Goal: Task Accomplishment & Management: Use online tool/utility

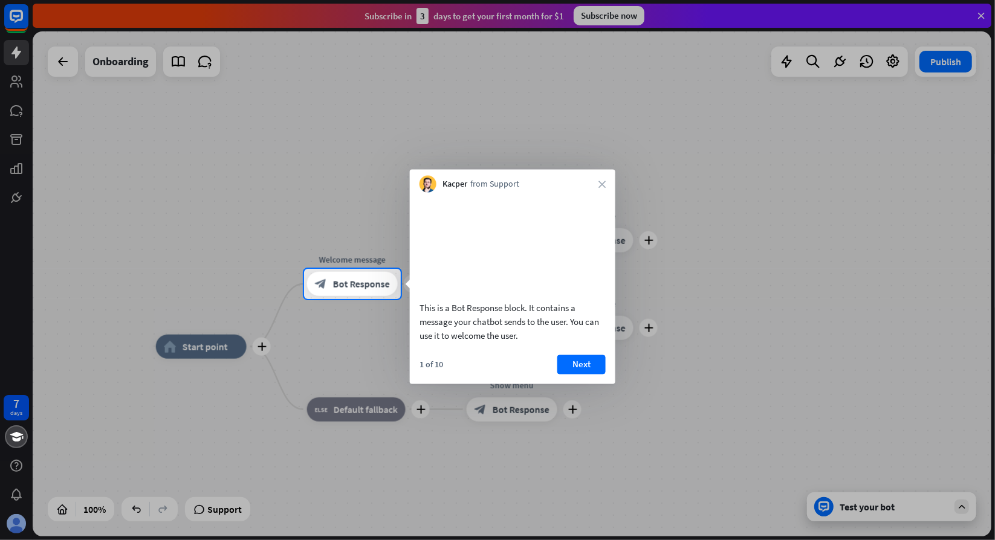
click at [603, 189] on div "Kacper from Support close" at bounding box center [512, 181] width 205 height 23
click at [601, 183] on icon "close" at bounding box center [601, 184] width 7 height 7
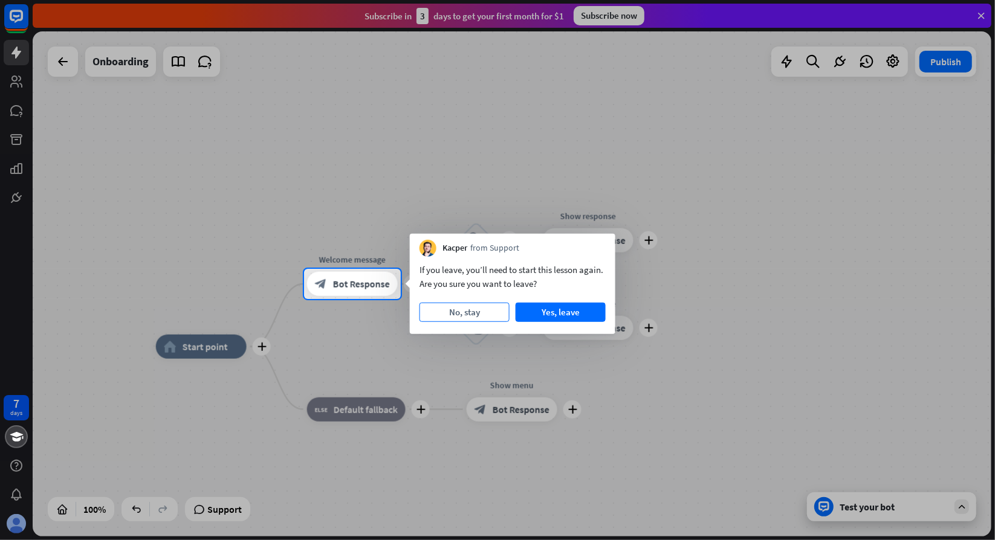
click at [479, 318] on button "No, stay" at bounding box center [464, 312] width 90 height 19
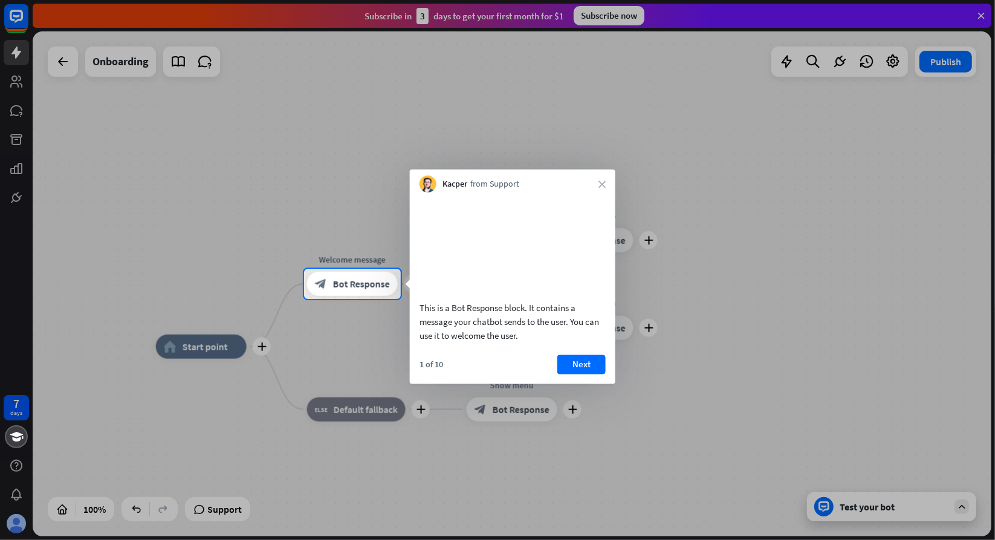
click at [601, 178] on div "Kacper from Support close" at bounding box center [512, 181] width 205 height 23
click at [600, 184] on icon "close" at bounding box center [601, 184] width 7 height 7
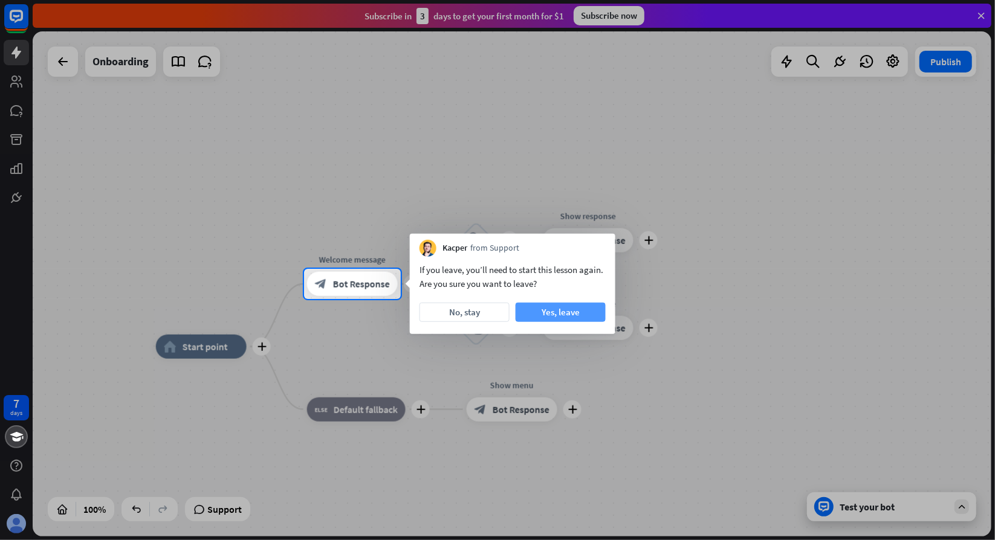
click at [563, 308] on button "Yes, leave" at bounding box center [561, 312] width 90 height 19
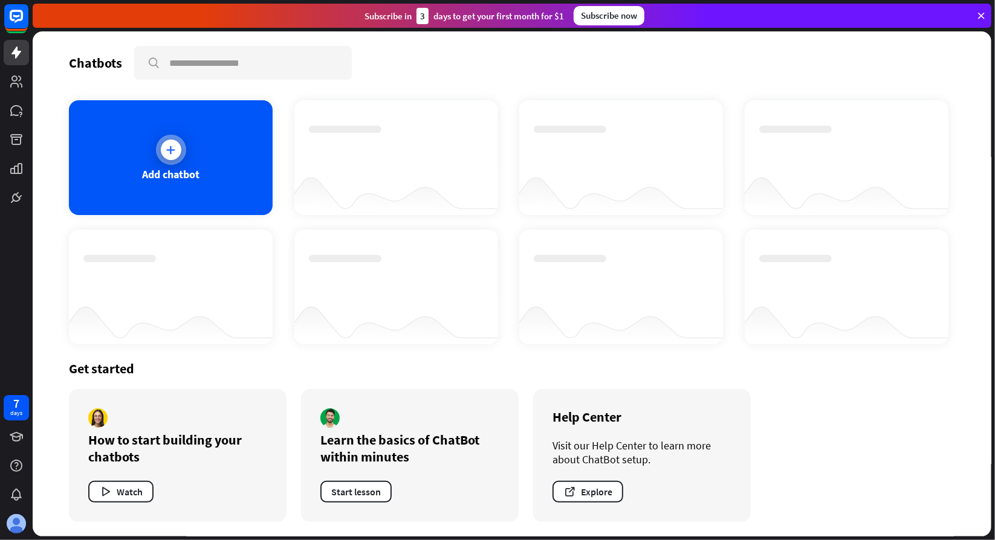
click at [211, 167] on div "Add chatbot" at bounding box center [171, 157] width 204 height 115
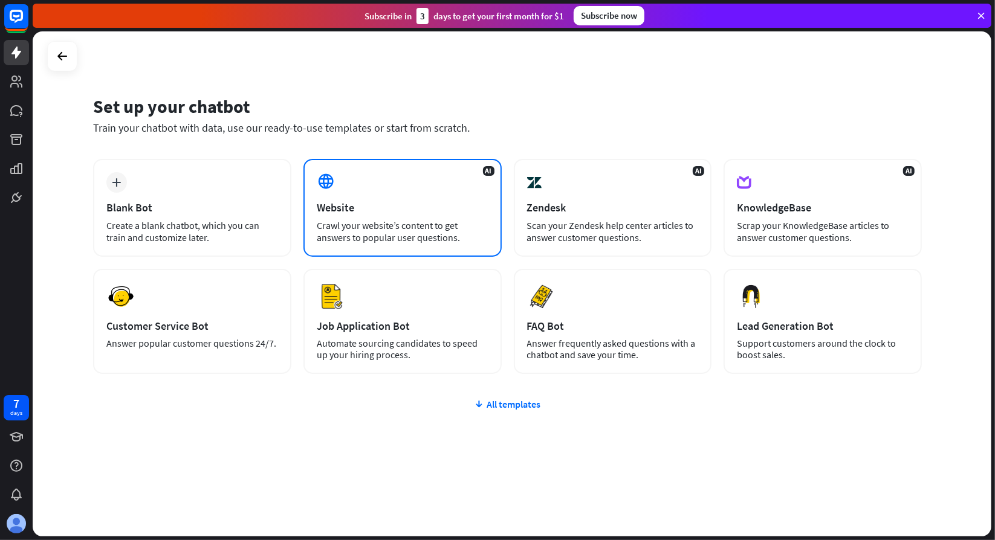
click at [357, 224] on div "Crawl your website’s content to get answers to popular user questions." at bounding box center [403, 231] width 172 height 24
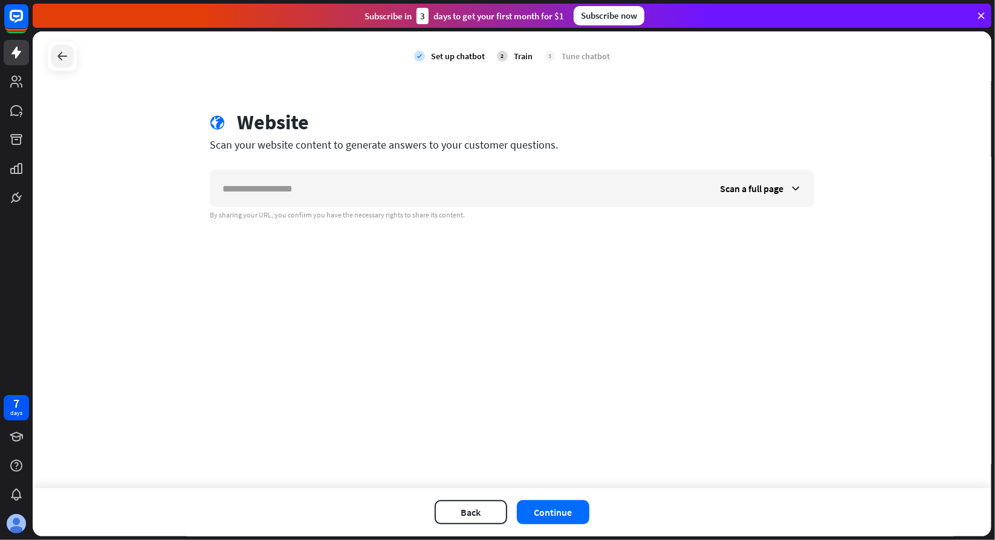
click at [60, 59] on icon at bounding box center [62, 56] width 15 height 15
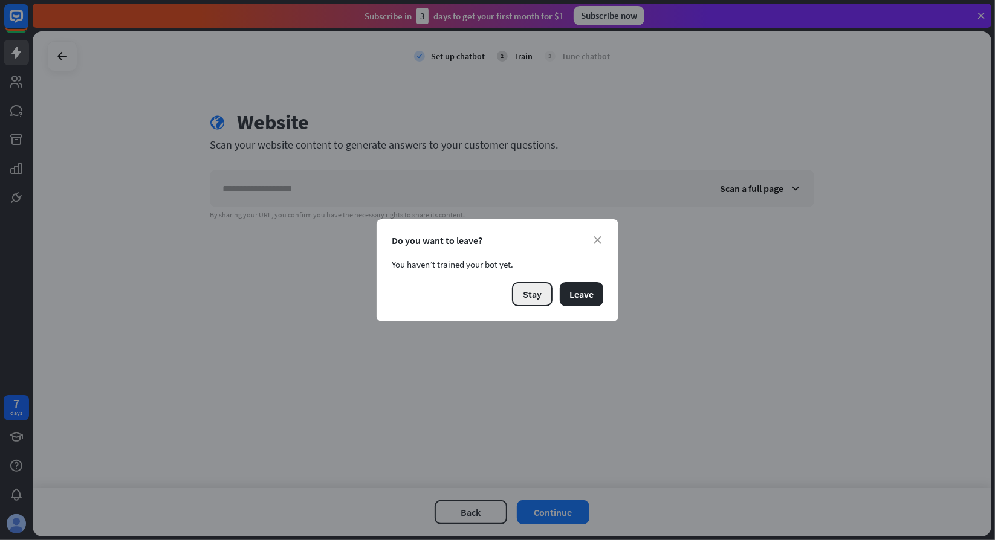
click at [535, 291] on button "Stay" at bounding box center [532, 294] width 40 height 24
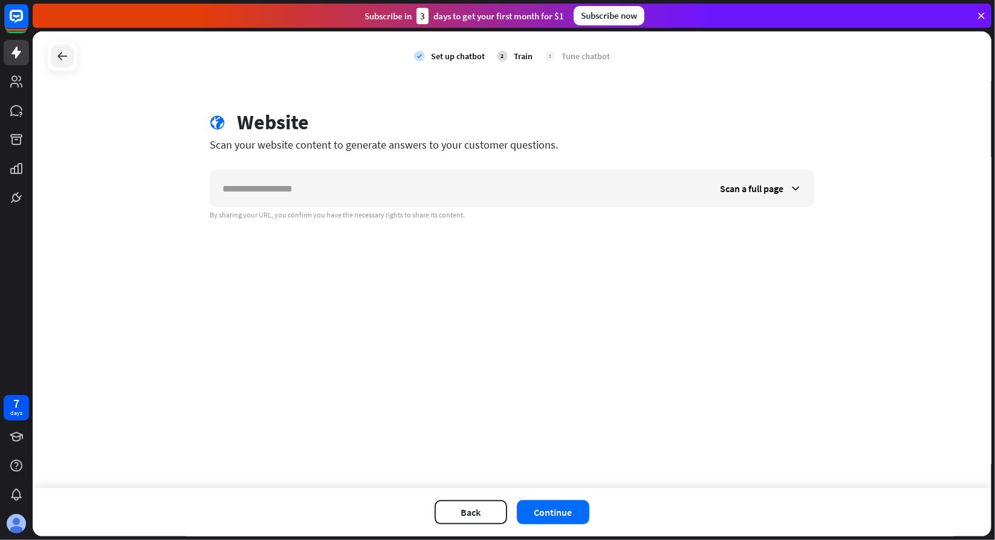
click at [59, 63] on div at bounding box center [62, 56] width 23 height 23
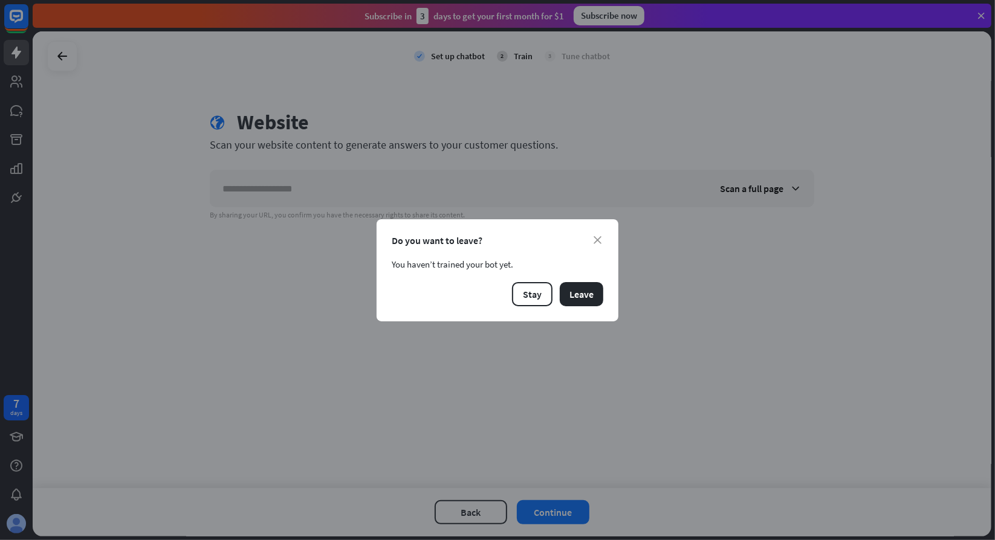
click at [590, 241] on div "Do you want to leave?" at bounding box center [498, 240] width 212 height 12
click at [586, 282] on button "Leave" at bounding box center [582, 294] width 44 height 24
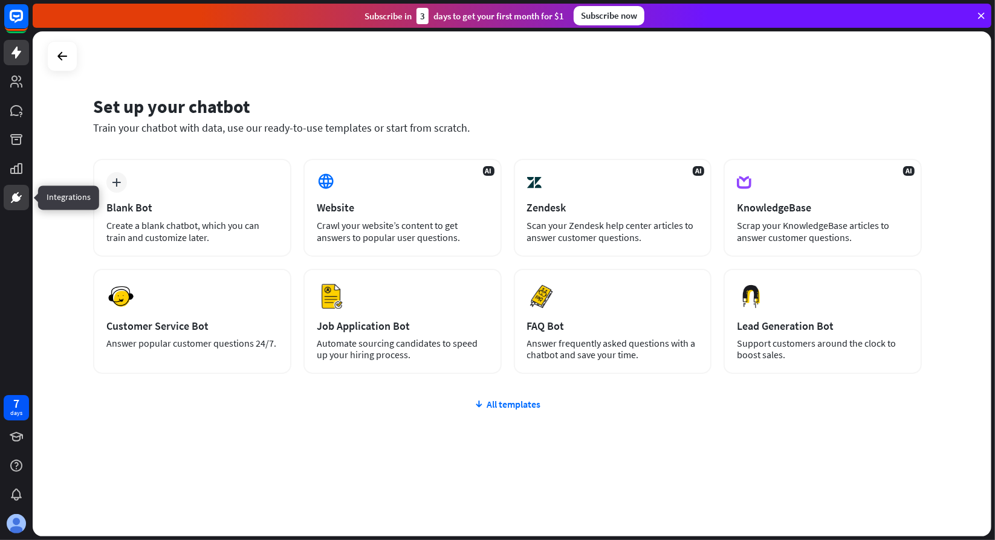
click at [21, 186] on link at bounding box center [16, 197] width 25 height 25
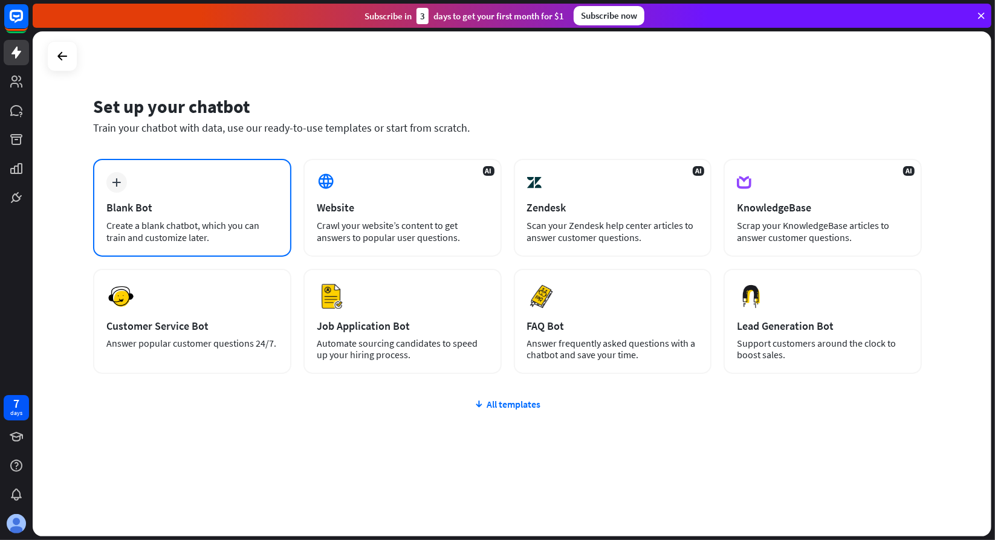
click at [135, 222] on div "Create a blank chatbot, which you can train and customize later." at bounding box center [192, 231] width 172 height 24
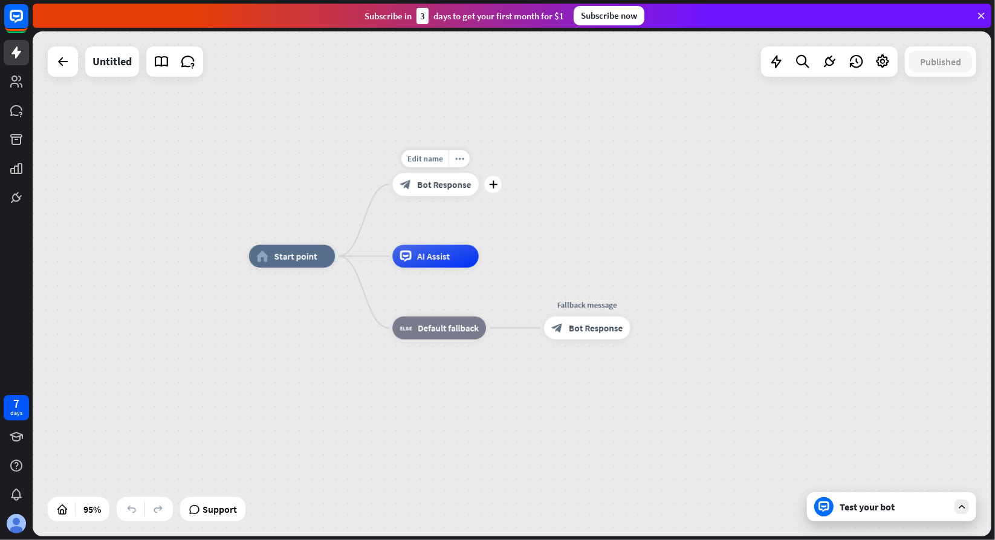
click at [425, 184] on span "Bot Response" at bounding box center [444, 184] width 54 height 11
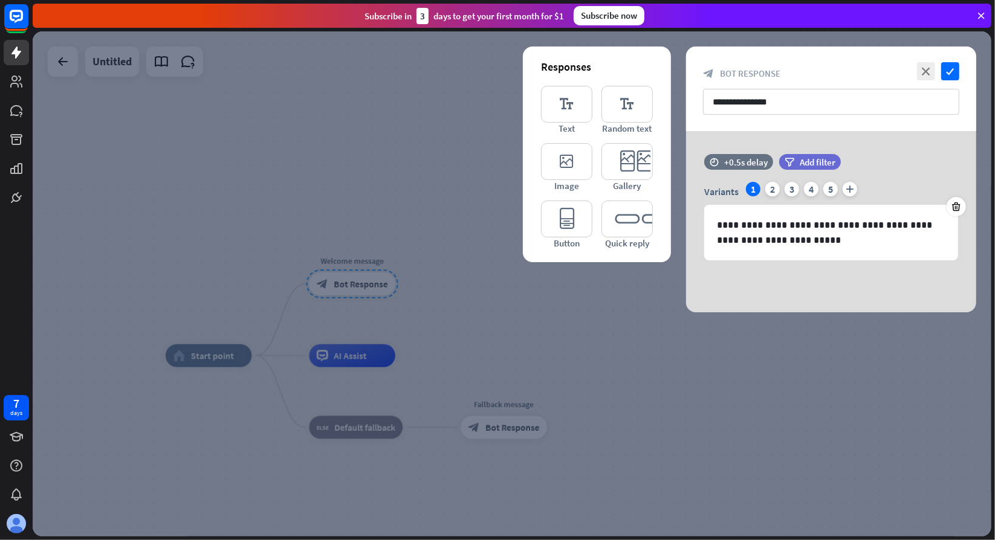
click at [389, 157] on div at bounding box center [512, 283] width 959 height 505
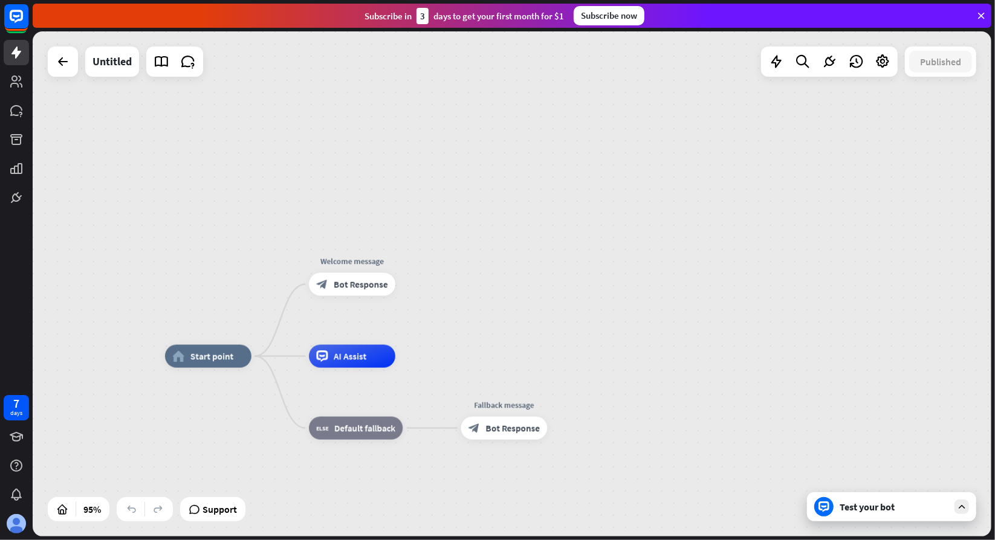
drag, startPoint x: 215, startPoint y: 302, endPoint x: 424, endPoint y: 158, distance: 253.7
click at [415, 165] on div "home_2 Start point Welcome message block_bot_response Bot Response AI Assist bl…" at bounding box center [512, 283] width 959 height 505
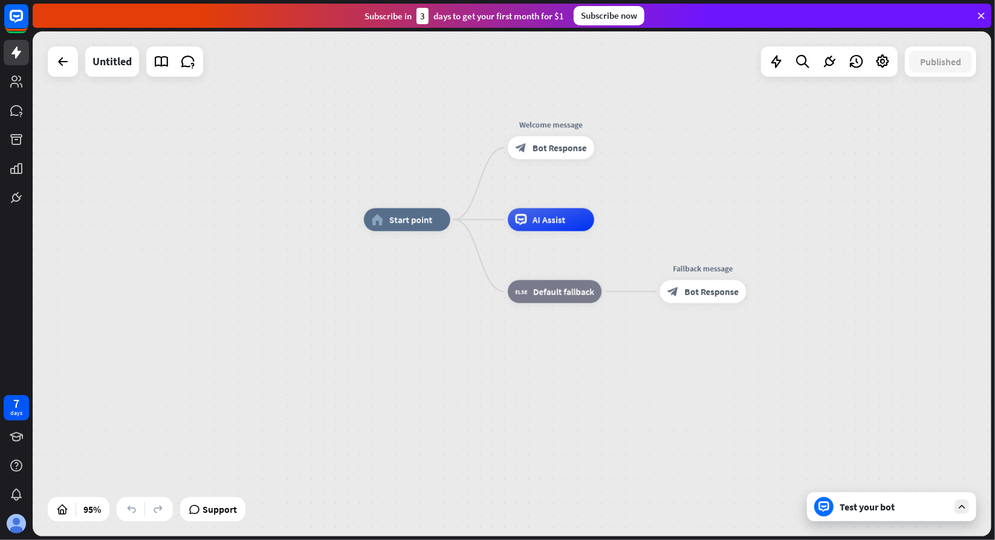
drag, startPoint x: 623, startPoint y: 380, endPoint x: 296, endPoint y: 323, distance: 331.2
click at [364, 325] on div "home_2 Start point Welcome message block_bot_response Bot Response AI Assist bl…" at bounding box center [820, 460] width 913 height 481
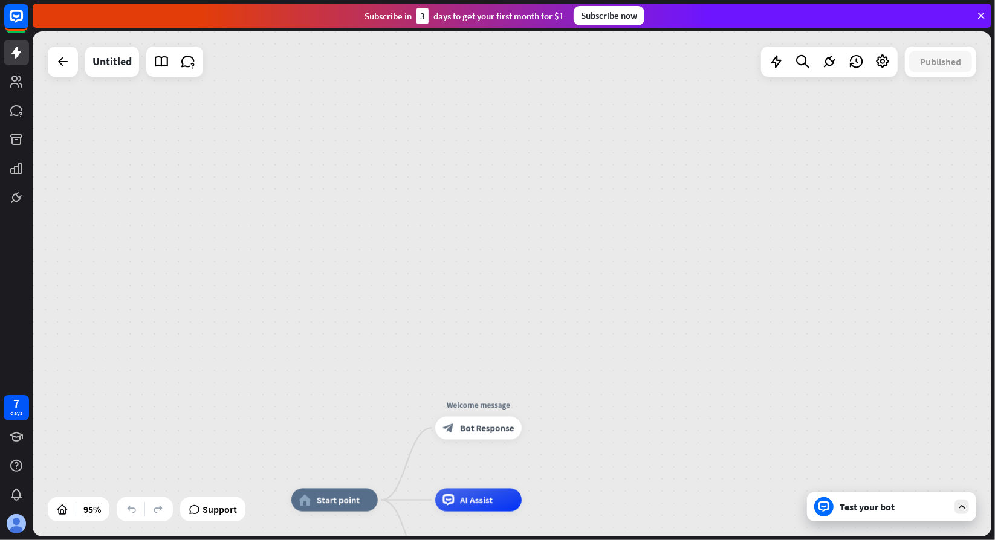
drag, startPoint x: 326, startPoint y: 143, endPoint x: 584, endPoint y: 465, distance: 412.4
click at [583, 473] on div "home_2 Start point Welcome message block_bot_response Bot Response AI Assist bl…" at bounding box center [512, 283] width 959 height 505
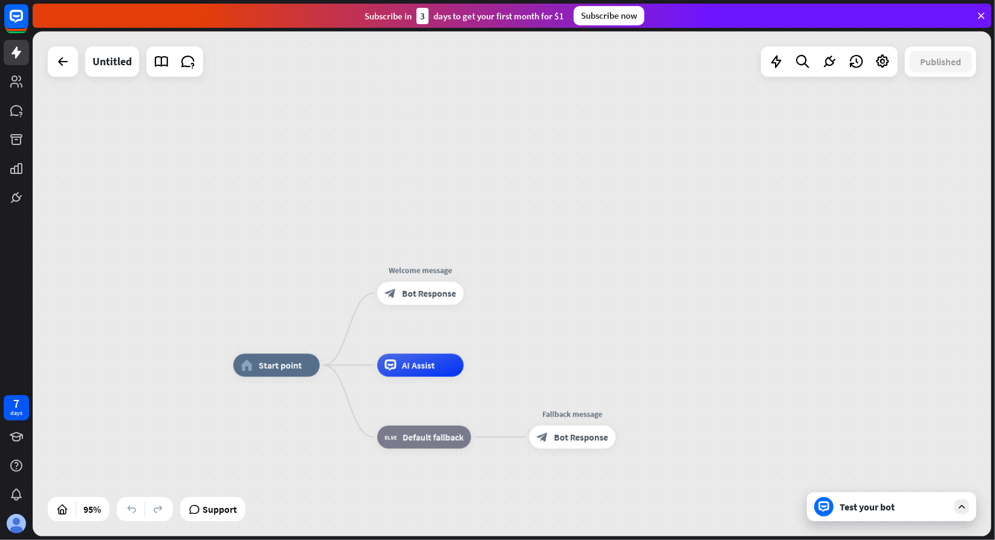
drag, startPoint x: 612, startPoint y: 303, endPoint x: 553, endPoint y: 60, distance: 249.3
click at [573, 103] on div "home_2 Start point Welcome message block_bot_response Bot Response AI Assist bl…" at bounding box center [512, 283] width 959 height 505
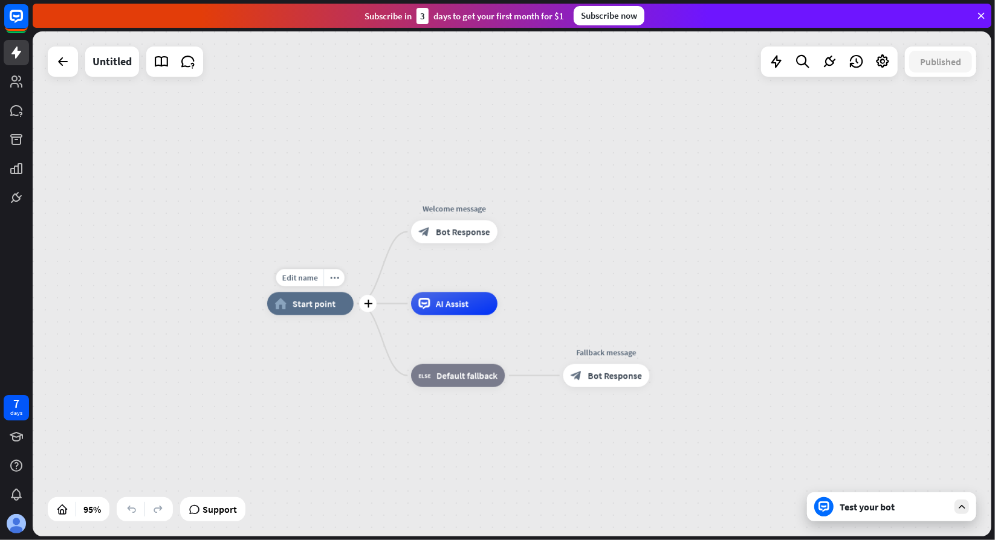
click at [297, 302] on span "Start point" at bounding box center [314, 303] width 43 height 11
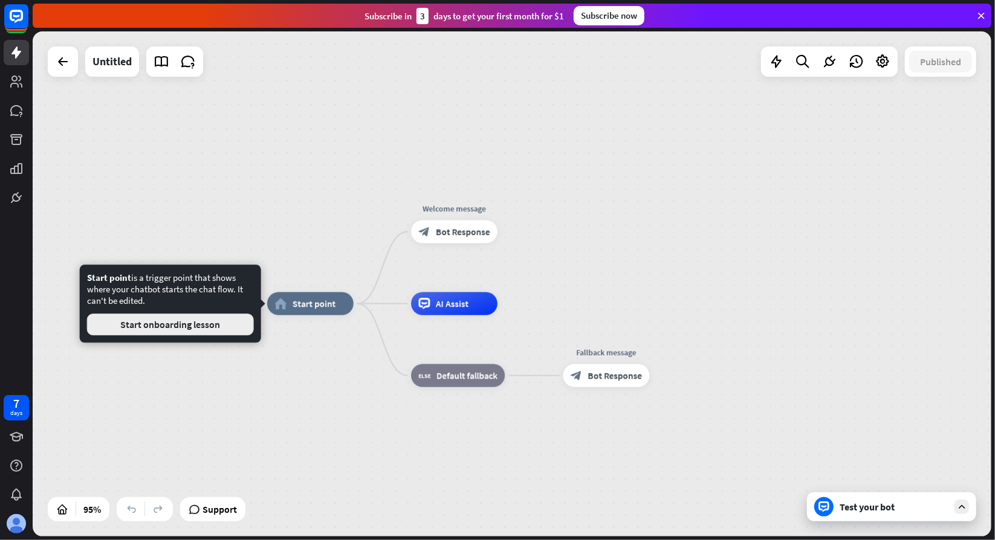
click at [233, 325] on button "Start onboarding lesson" at bounding box center [170, 325] width 167 height 22
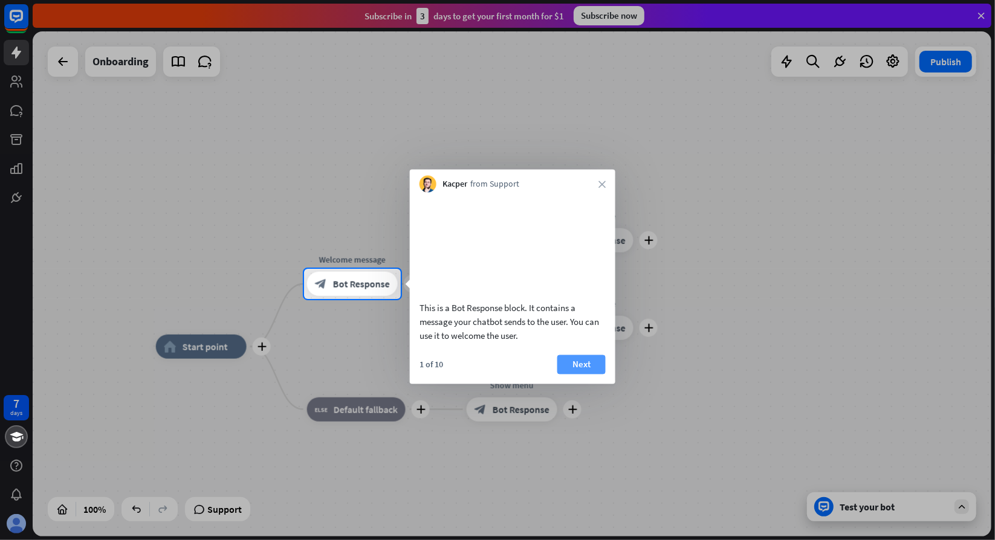
click at [589, 374] on button "Next" at bounding box center [581, 364] width 48 height 19
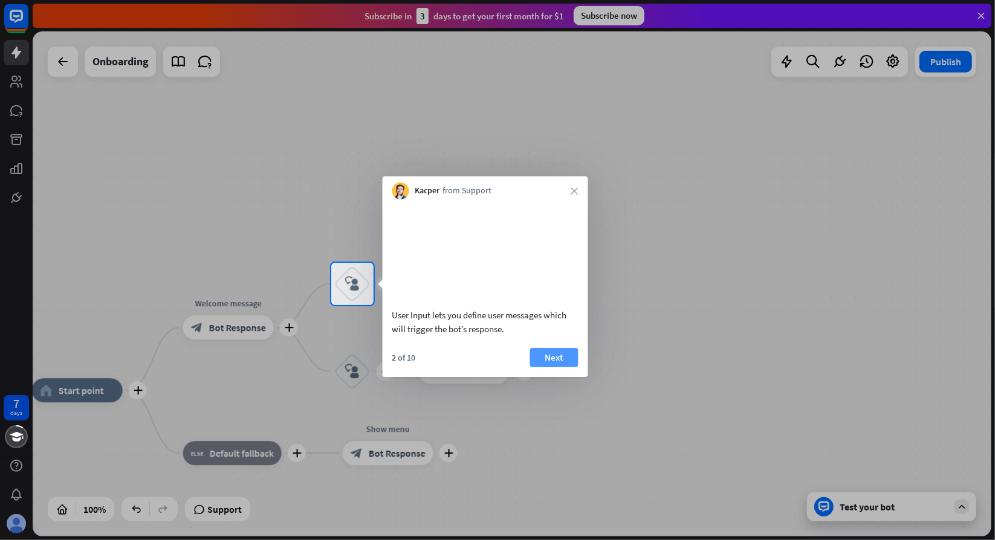
click at [534, 367] on button "Next" at bounding box center [554, 357] width 48 height 19
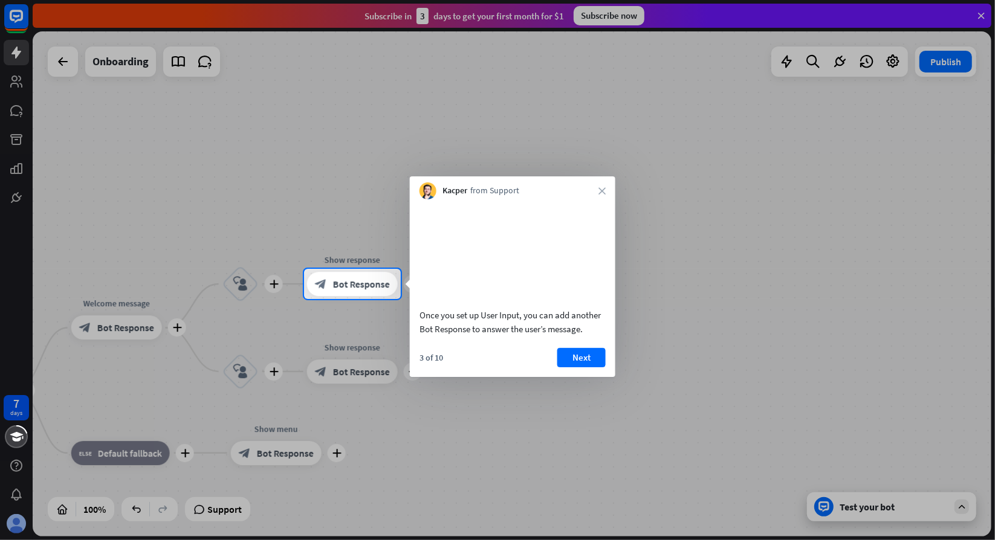
click at [574, 367] on button "Next" at bounding box center [581, 357] width 48 height 19
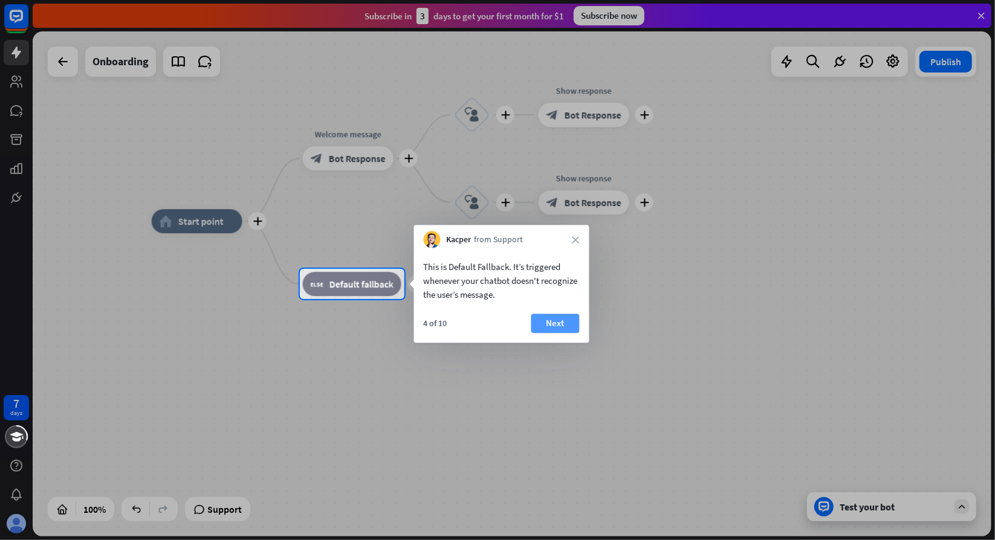
click at [549, 329] on button "Next" at bounding box center [555, 323] width 48 height 19
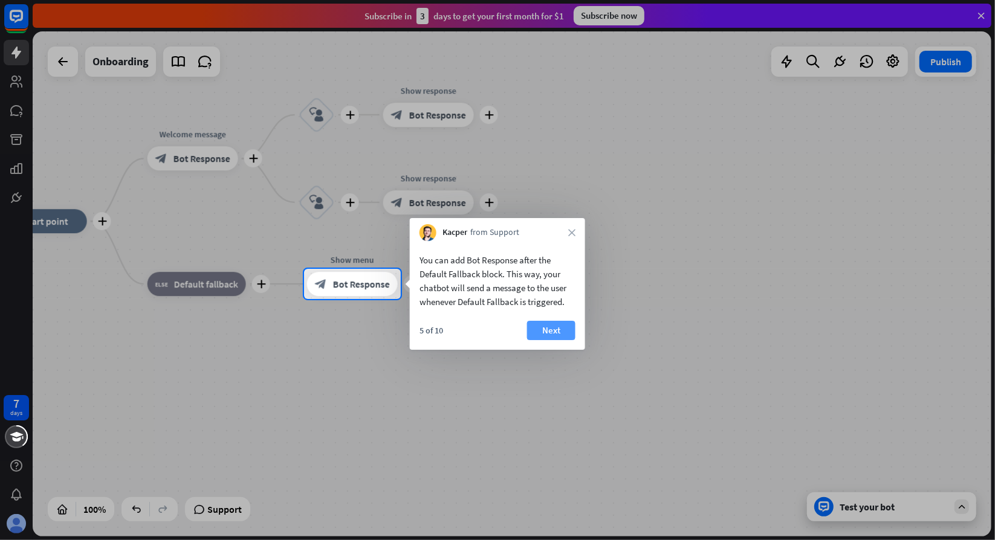
click at [540, 335] on button "Next" at bounding box center [551, 330] width 48 height 19
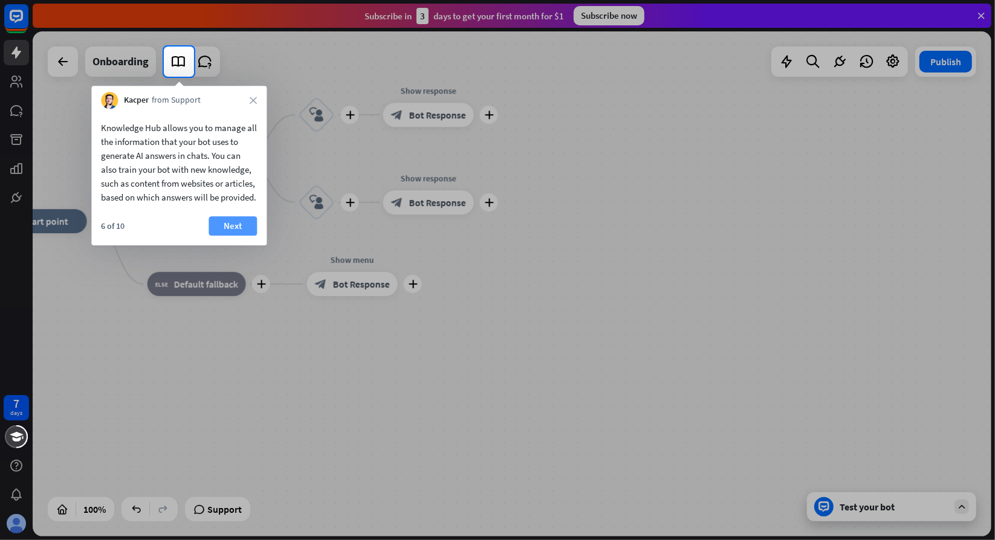
click at [244, 236] on button "Next" at bounding box center [233, 225] width 48 height 19
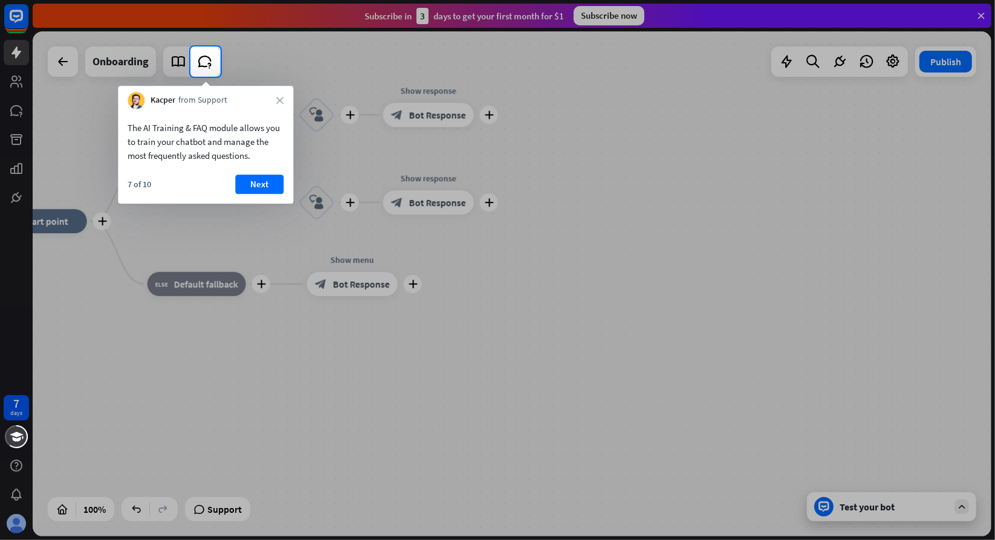
click at [276, 187] on button "Next" at bounding box center [259, 184] width 48 height 19
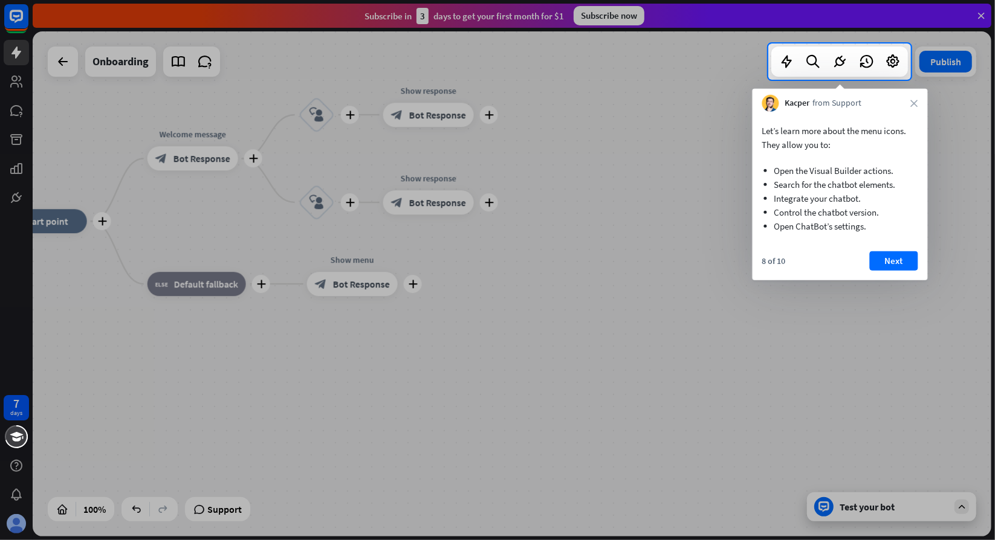
click at [882, 270] on button "Next" at bounding box center [894, 260] width 48 height 19
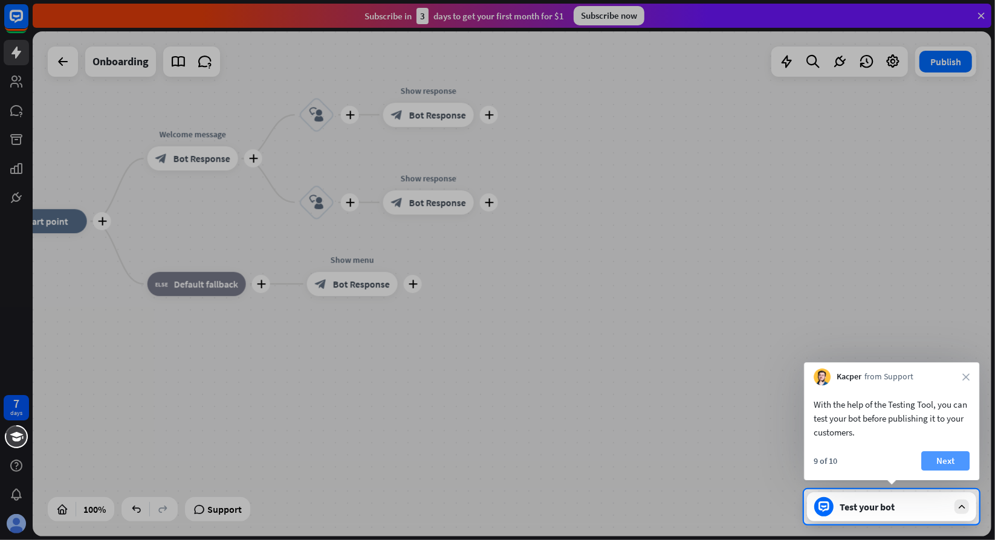
click at [950, 456] on button "Next" at bounding box center [945, 460] width 48 height 19
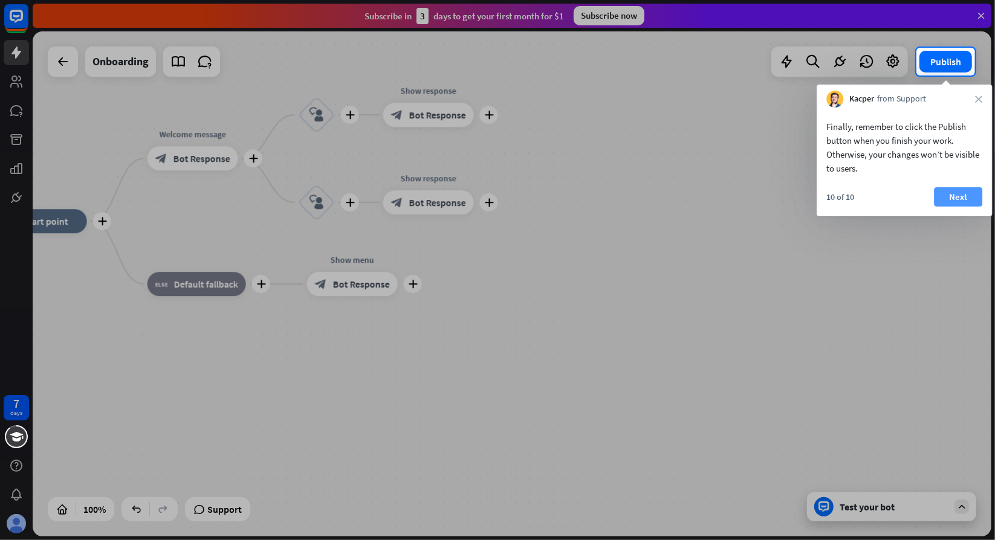
click at [957, 202] on button "Next" at bounding box center [958, 196] width 48 height 19
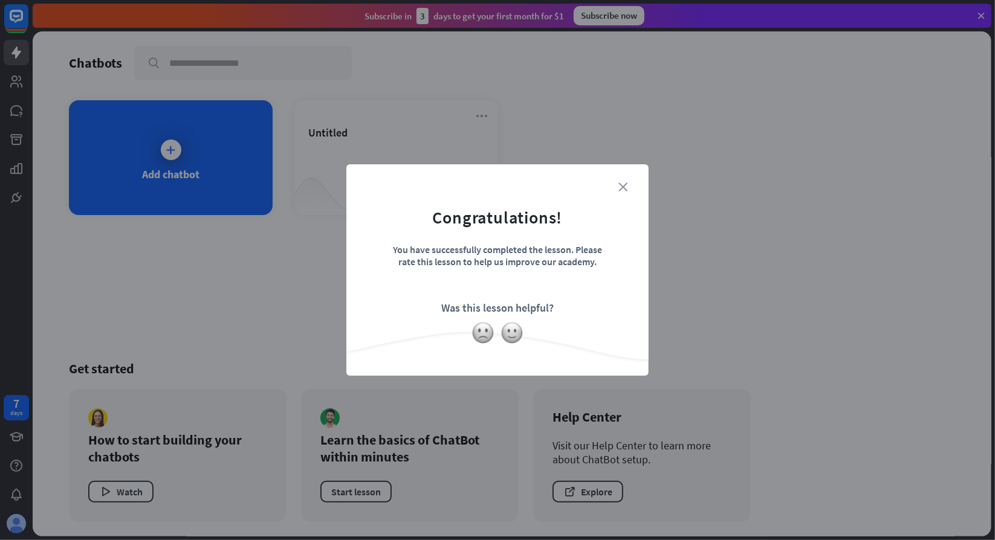
click at [626, 188] on icon "close" at bounding box center [622, 187] width 9 height 9
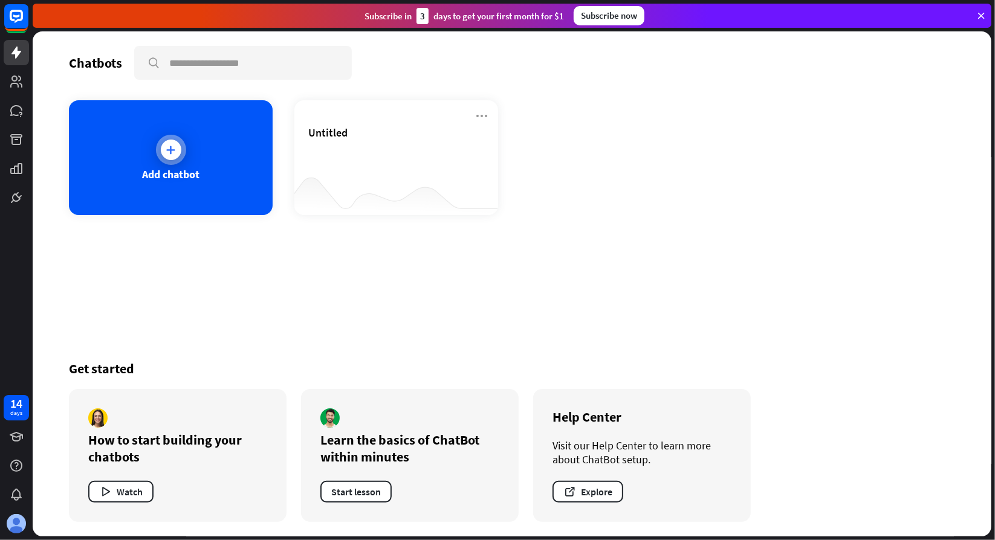
click at [219, 175] on div "Add chatbot" at bounding box center [171, 157] width 204 height 115
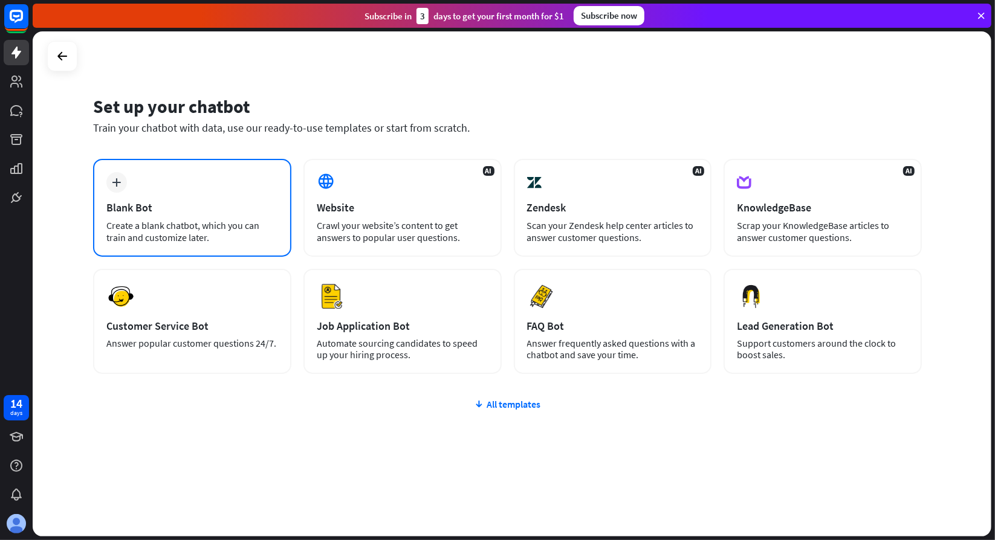
click at [219, 213] on div "Blank Bot" at bounding box center [192, 208] width 172 height 14
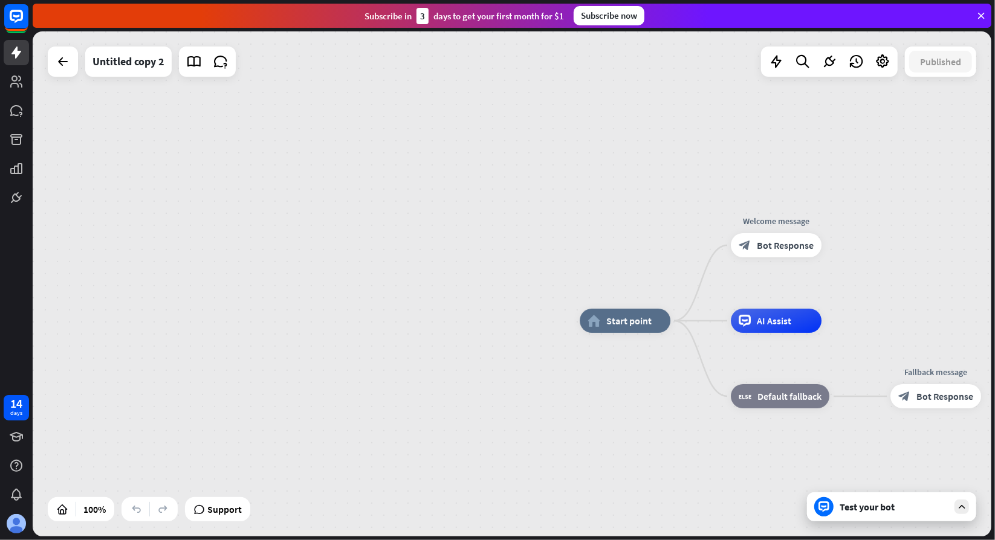
drag, startPoint x: 338, startPoint y: 161, endPoint x: 687, endPoint y: 187, distance: 349.7
click at [690, 191] on div "home_2 Start point Welcome message block_bot_response Bot Response AI Assist bl…" at bounding box center [512, 283] width 959 height 505
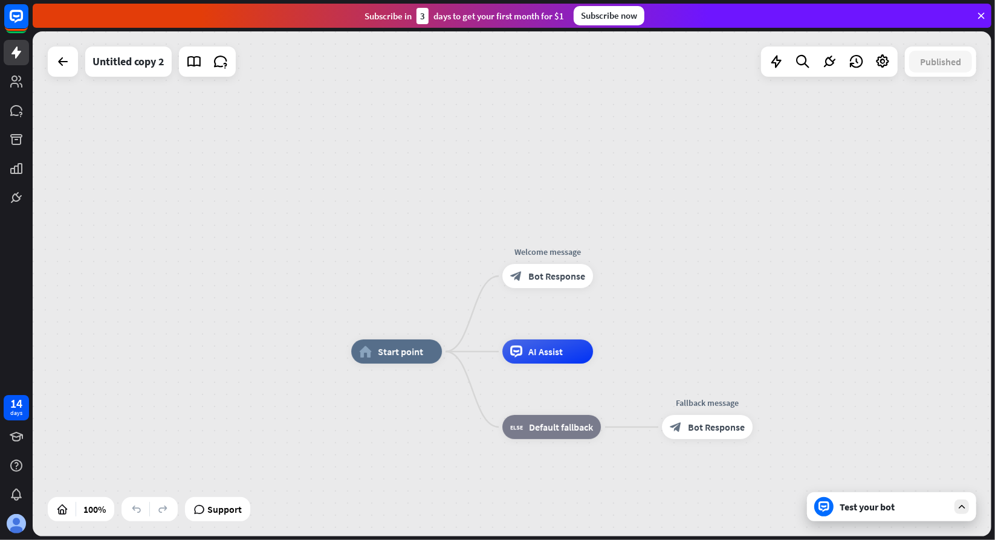
drag, startPoint x: 350, startPoint y: 179, endPoint x: 578, endPoint y: 174, distance: 228.5
click at [593, 216] on div "home_2 Start point Welcome message block_bot_response Bot Response AI Assist bl…" at bounding box center [512, 283] width 959 height 505
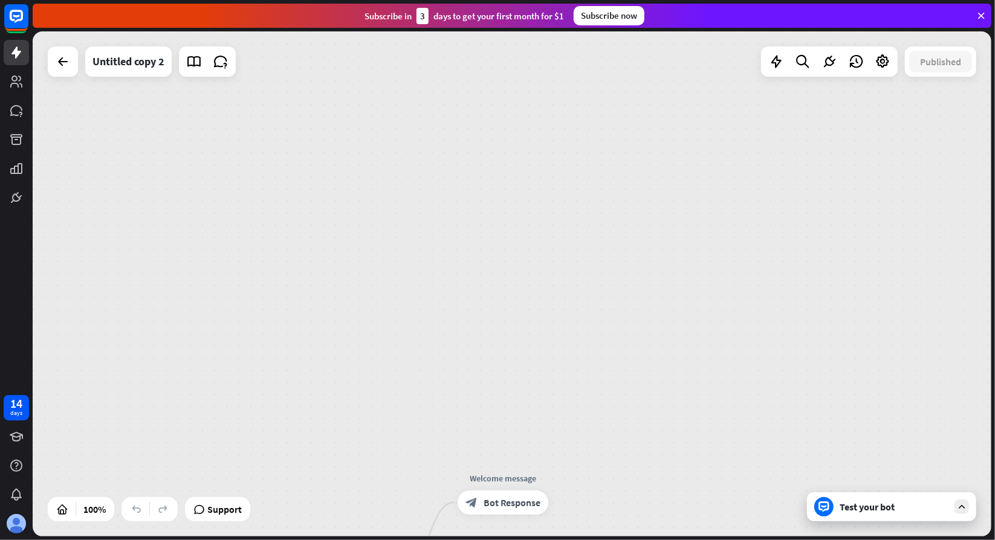
drag, startPoint x: 493, startPoint y: 108, endPoint x: 238, endPoint y: 136, distance: 256.6
click at [375, 260] on div "home_2 Start point Welcome message block_bot_response Bot Response AI Assist bl…" at bounding box center [512, 283] width 959 height 505
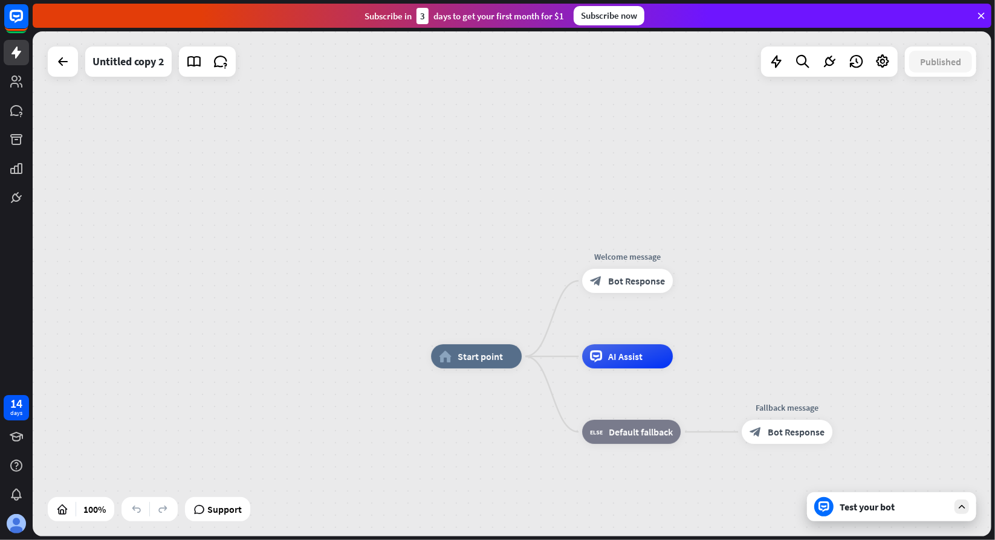
drag, startPoint x: 238, startPoint y: 136, endPoint x: 241, endPoint y: -53, distance: 189.2
click at [241, 0] on html "14 days close Product Help First steps Get started with ChatBot Help Center Fol…" at bounding box center [497, 270] width 995 height 540
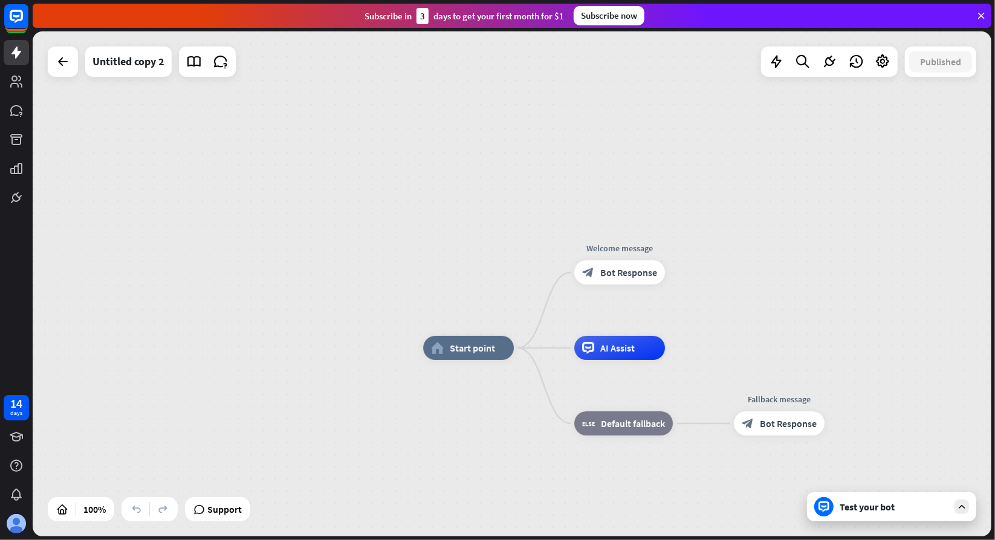
drag, startPoint x: 344, startPoint y: 310, endPoint x: 198, endPoint y: 213, distance: 175.3
click at [198, 213] on div "home_2 Start point Welcome message block_bot_response Bot Response AI Assist bl…" at bounding box center [512, 283] width 959 height 505
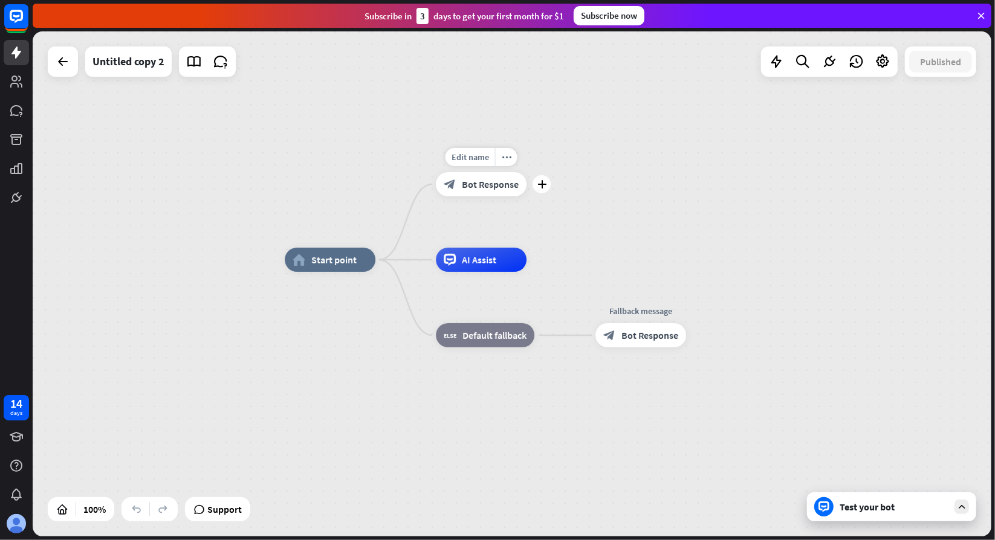
click at [487, 183] on span "Bot Response" at bounding box center [490, 184] width 57 height 12
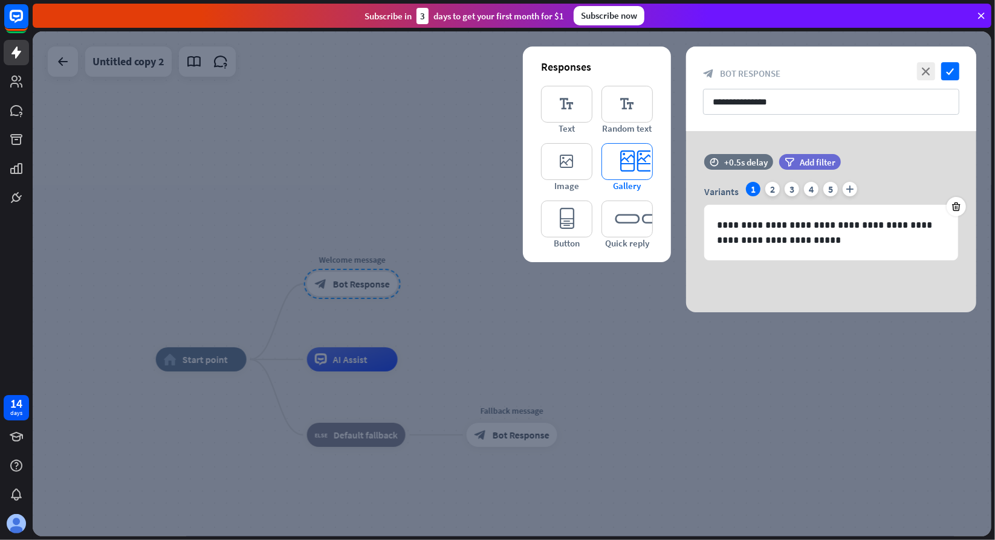
click at [639, 161] on icon "editor_card" at bounding box center [626, 161] width 51 height 37
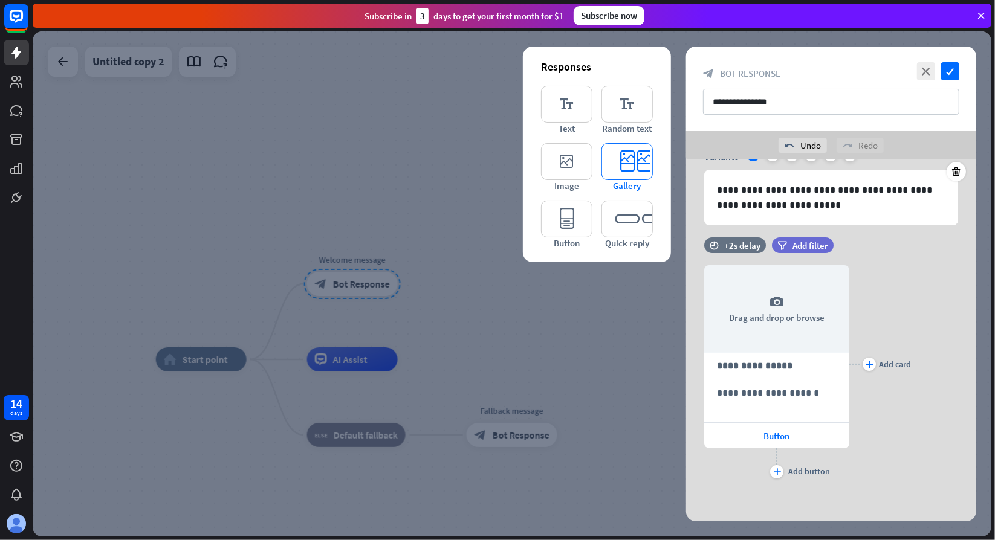
scroll to position [63, 0]
drag, startPoint x: 760, startPoint y: 313, endPoint x: 418, endPoint y: 305, distance: 342.2
click at [418, 305] on div "**********" at bounding box center [512, 283] width 959 height 505
click at [564, 370] on div at bounding box center [512, 283] width 959 height 505
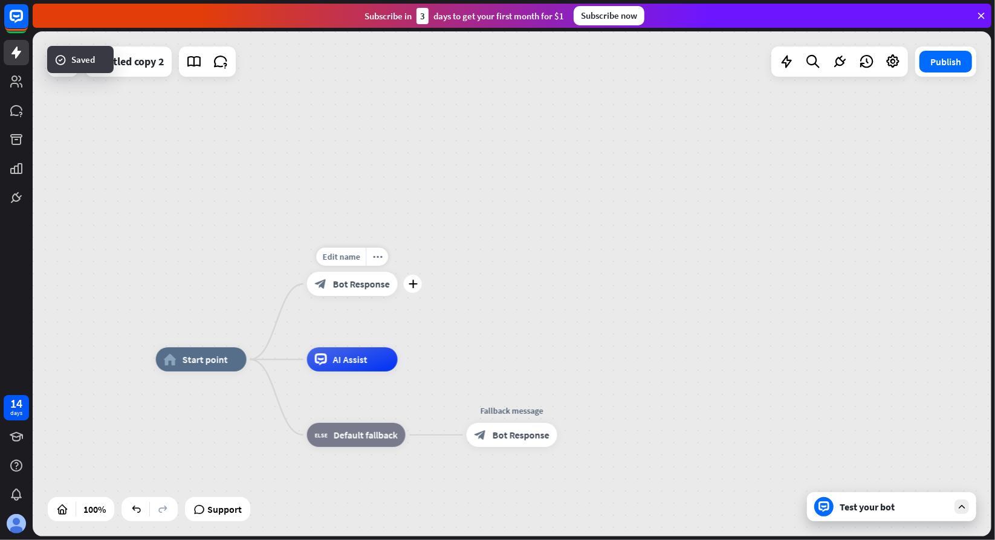
click at [334, 289] on span "Bot Response" at bounding box center [361, 284] width 57 height 12
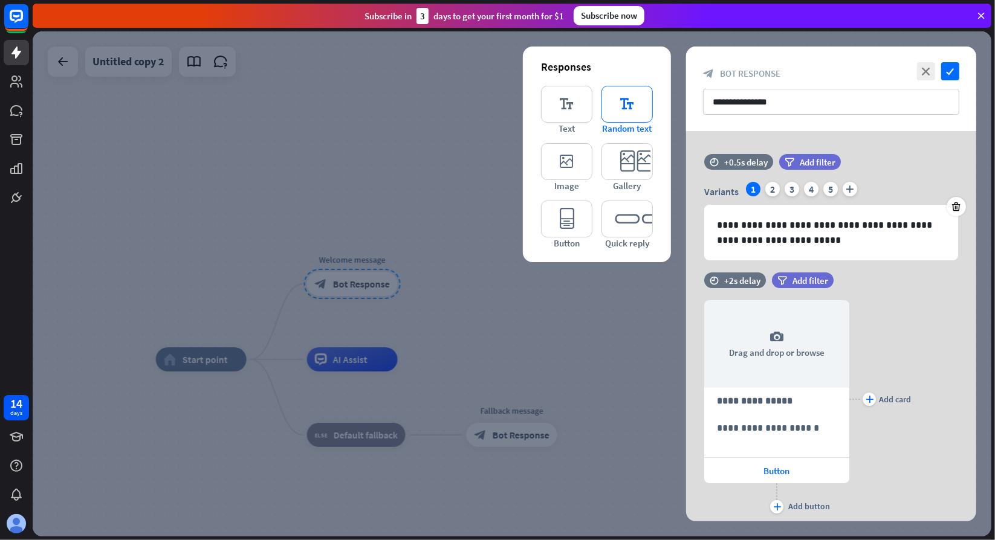
click at [631, 105] on icon "editor_text" at bounding box center [626, 104] width 51 height 37
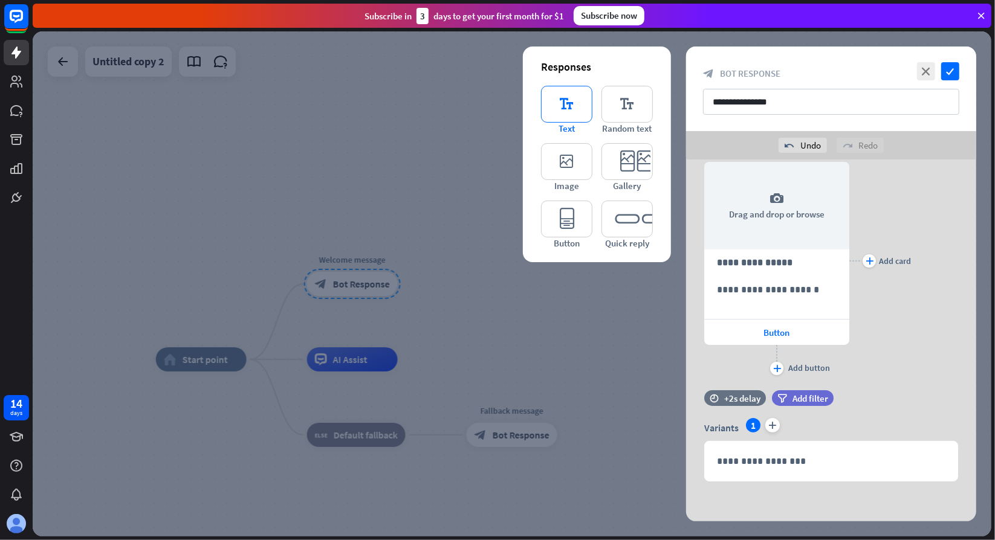
click at [555, 117] on icon "editor_text" at bounding box center [566, 104] width 51 height 37
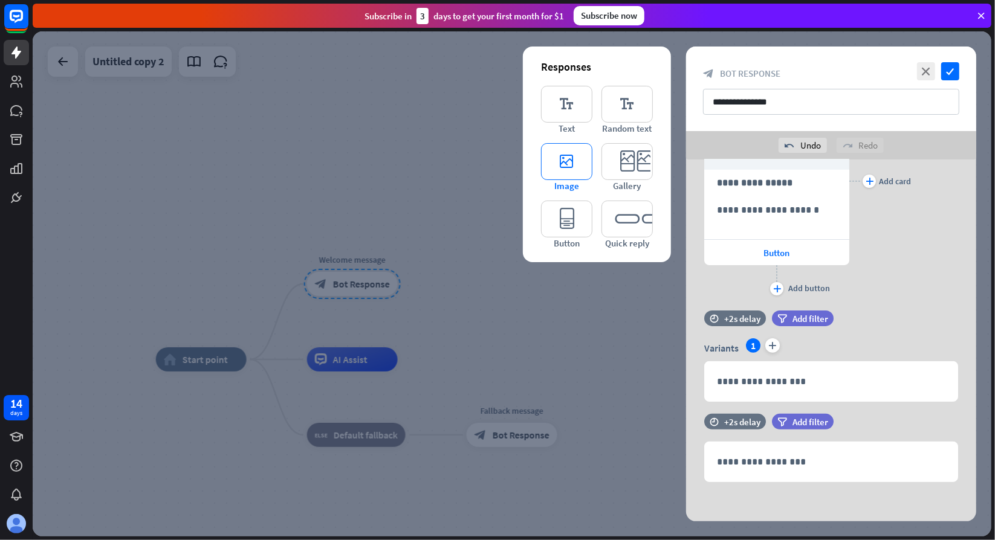
click at [556, 171] on icon "editor_image" at bounding box center [566, 161] width 51 height 37
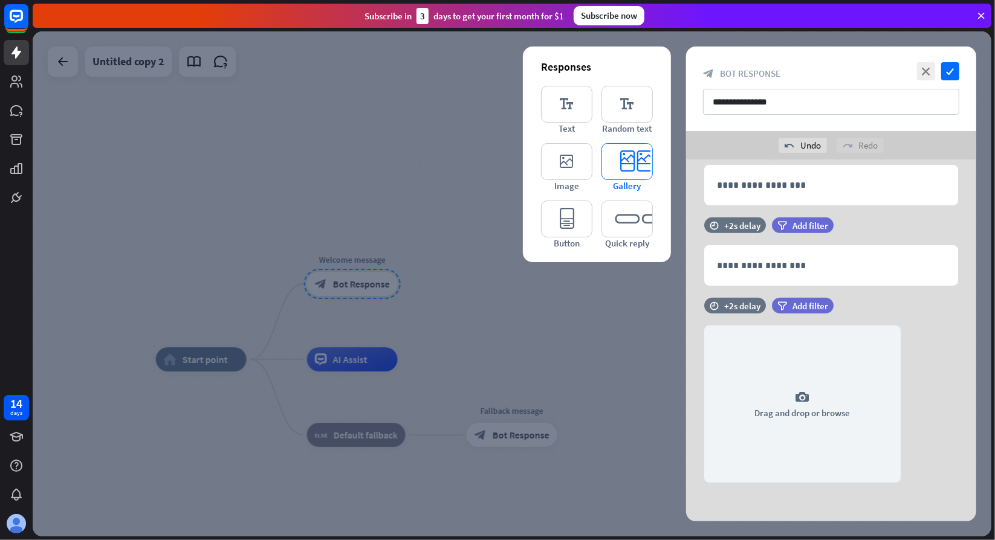
click at [615, 180] on span "Gallery" at bounding box center [627, 185] width 28 height 11
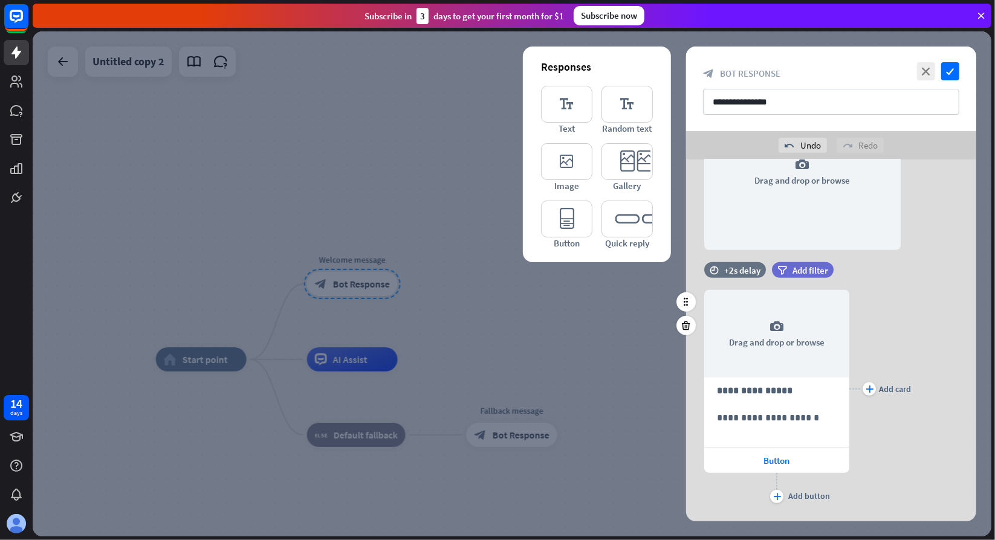
scroll to position [699, 0]
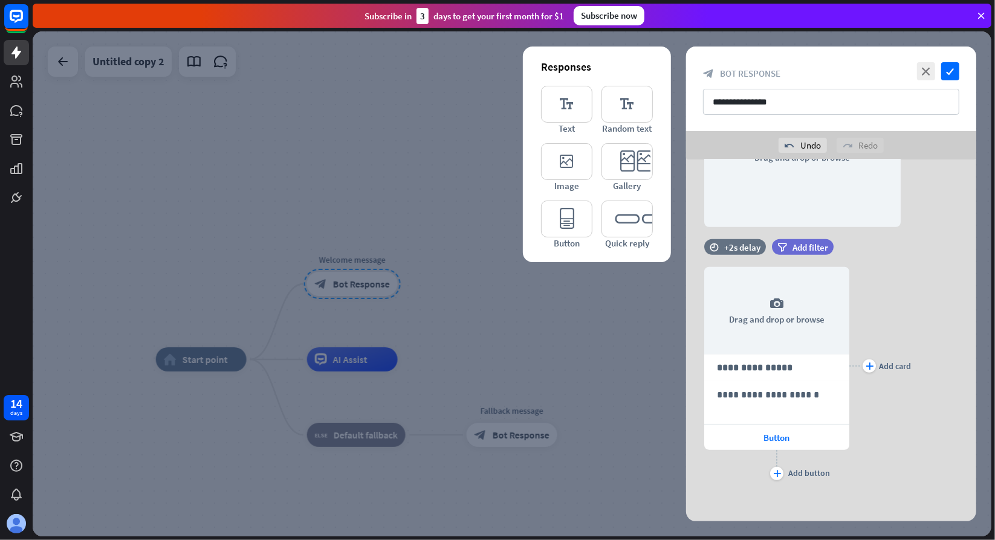
click at [594, 217] on div "editor_text Text editor_text Random text editor_image Image editor_card Gallery…" at bounding box center [597, 167] width 112 height 163
click at [568, 219] on icon "editor_button" at bounding box center [566, 219] width 51 height 37
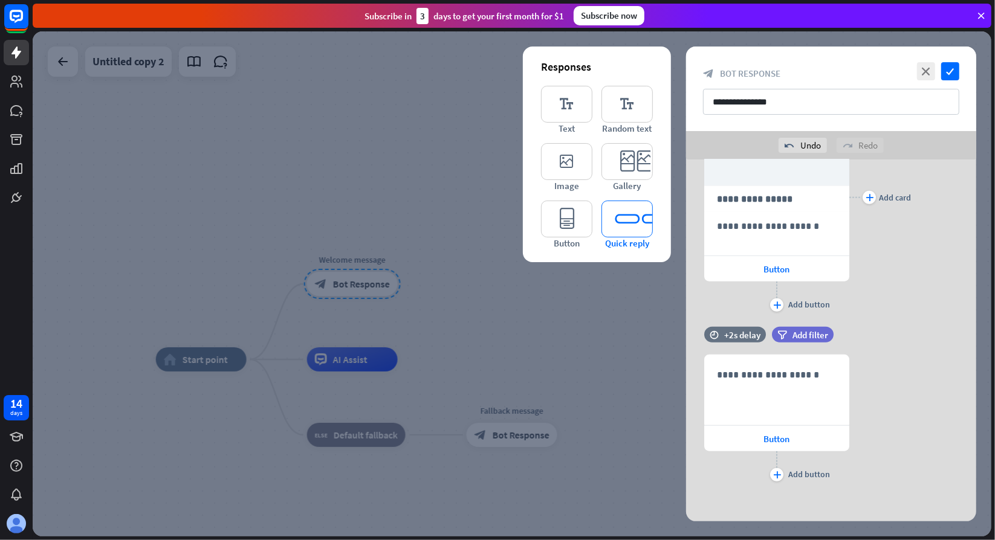
click at [618, 223] on icon "editor_quick_replies" at bounding box center [626, 219] width 51 height 37
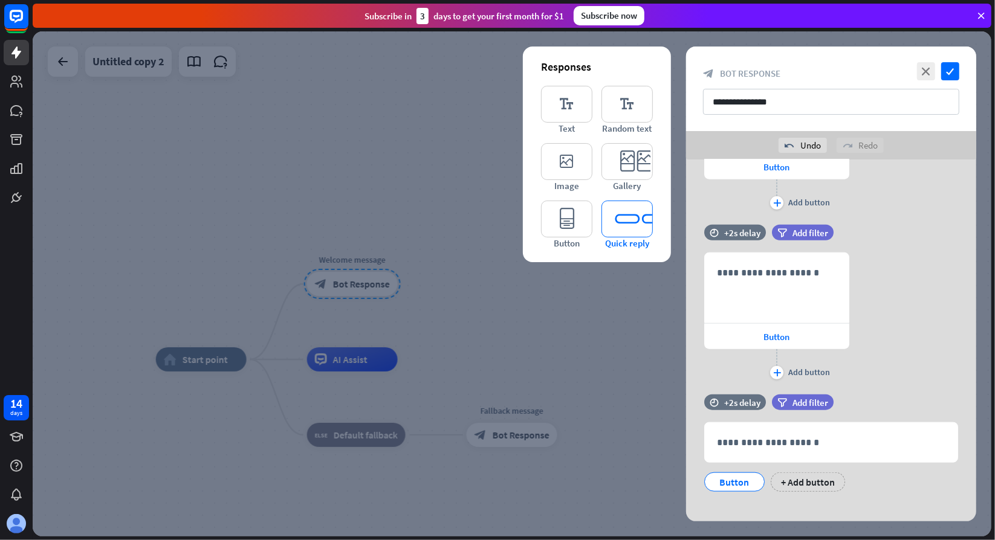
scroll to position [976, 0]
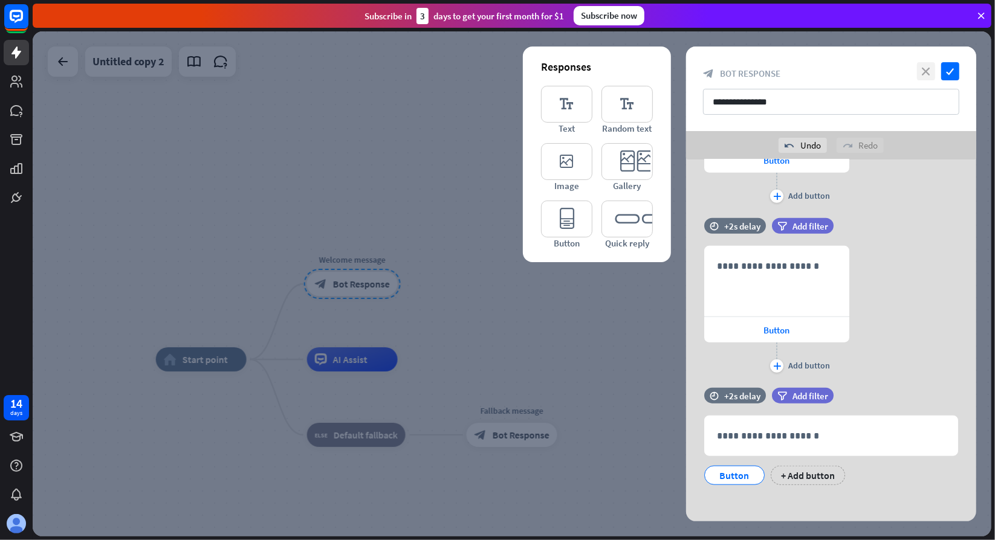
click at [929, 74] on icon "close" at bounding box center [926, 71] width 18 height 18
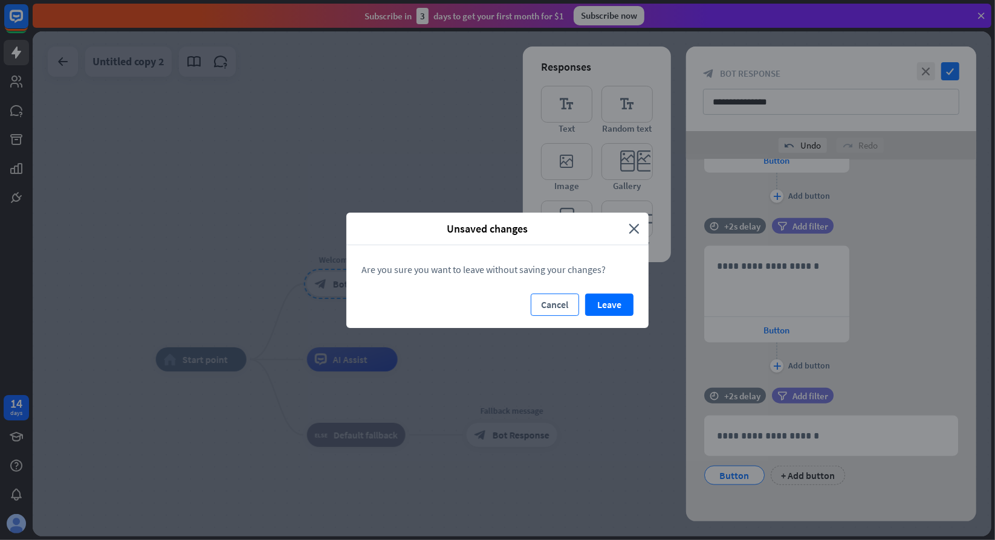
click at [568, 303] on button "Cancel" at bounding box center [555, 305] width 48 height 22
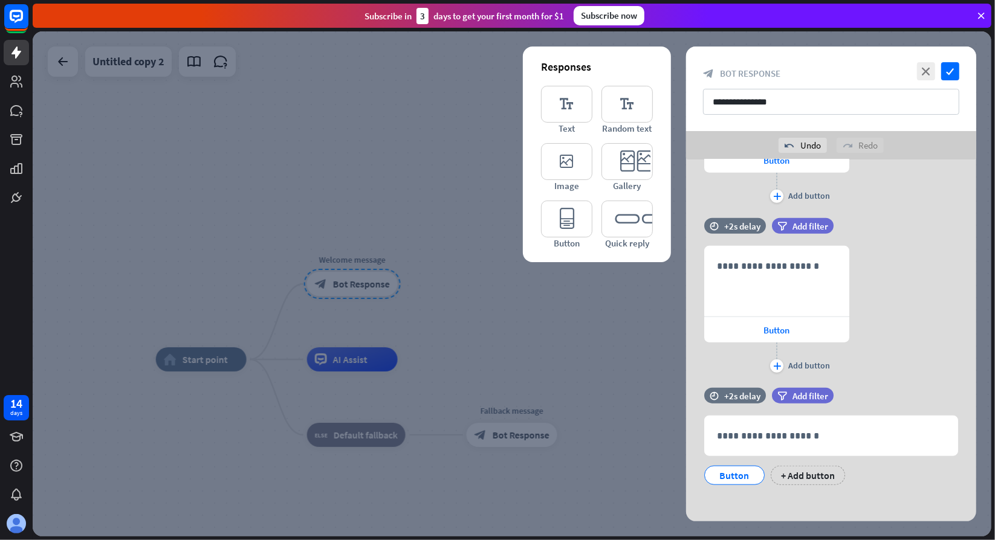
click at [464, 301] on div at bounding box center [512, 283] width 959 height 505
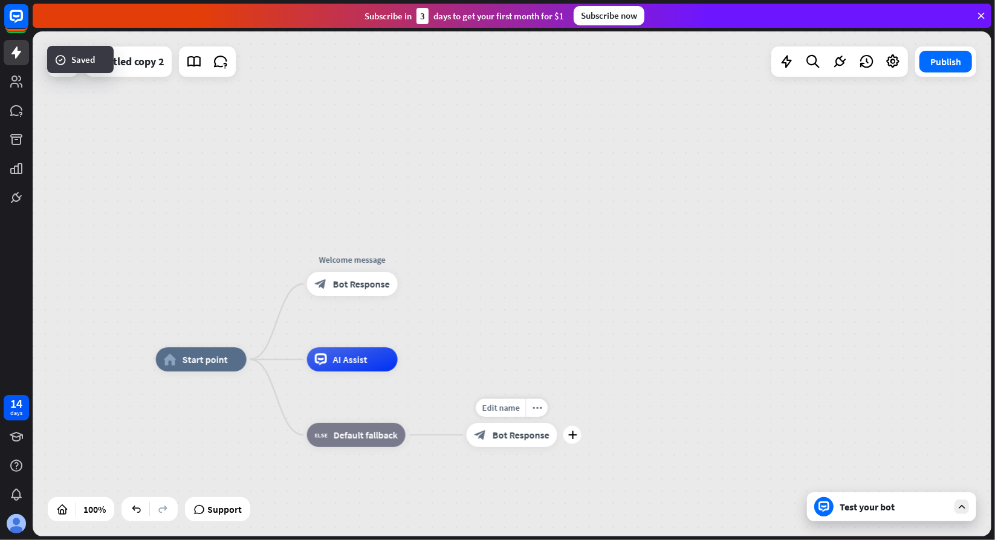
click at [497, 442] on div "block_bot_response Bot Response" at bounding box center [512, 435] width 91 height 24
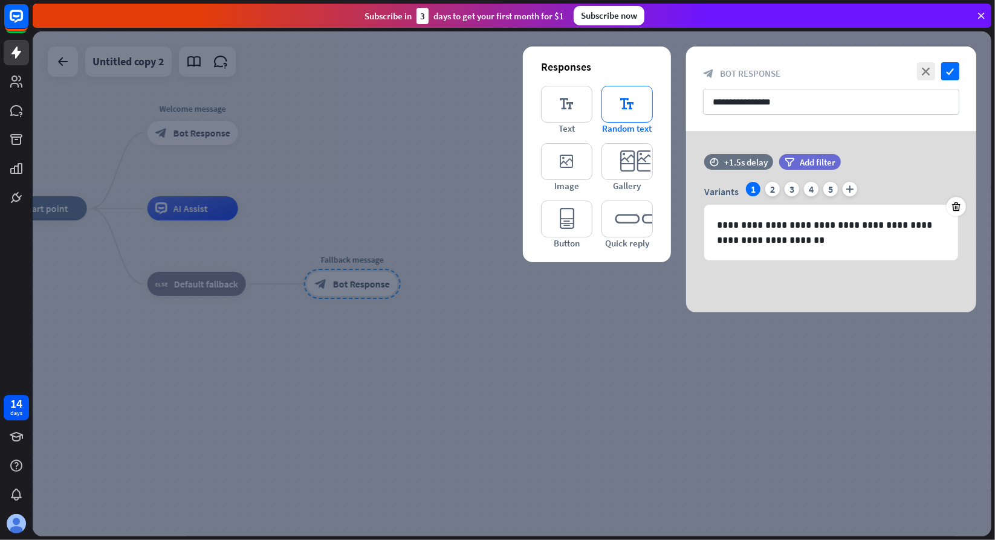
click at [648, 108] on icon "editor_text" at bounding box center [626, 104] width 51 height 37
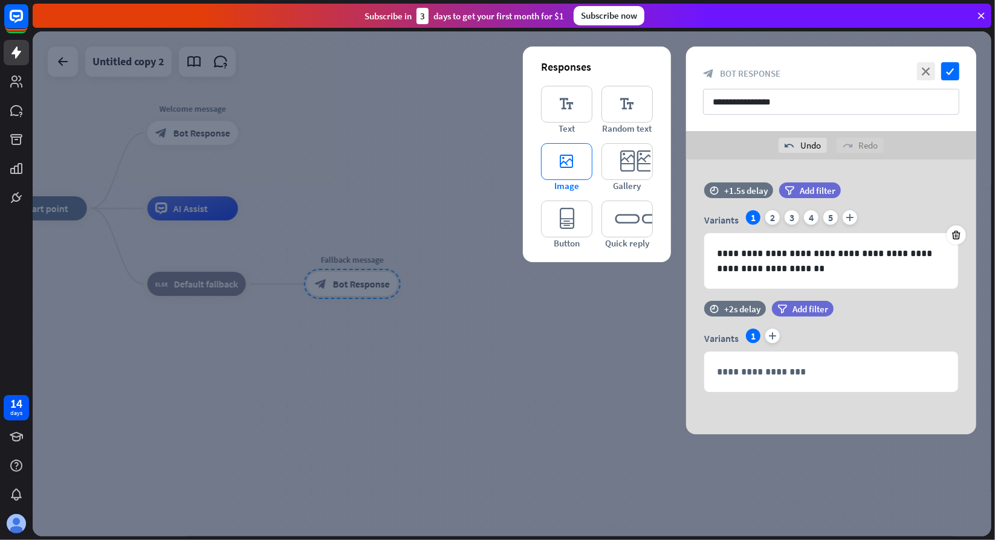
click at [586, 169] on icon "editor_image" at bounding box center [566, 161] width 51 height 37
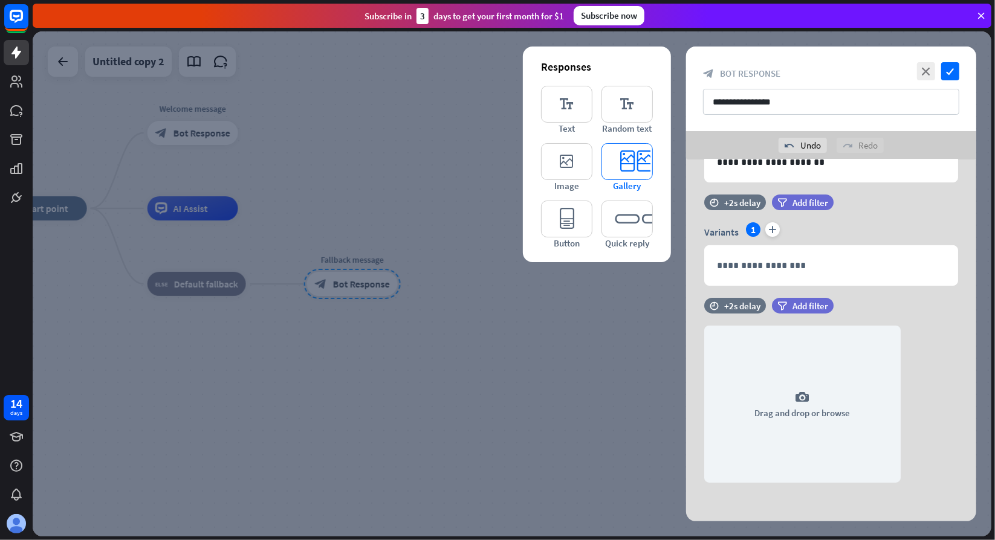
click at [625, 157] on icon "editor_card" at bounding box center [626, 161] width 51 height 37
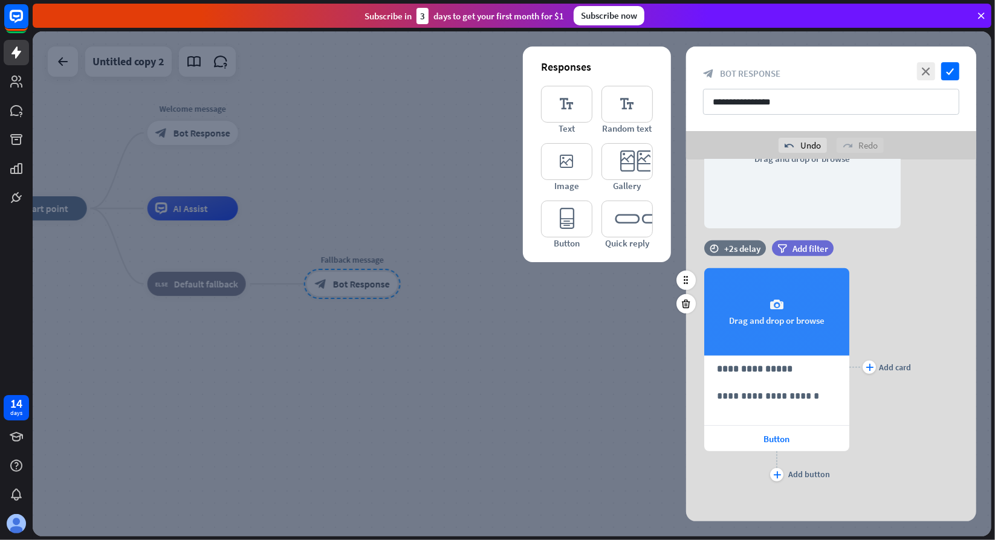
scroll to position [363, 0]
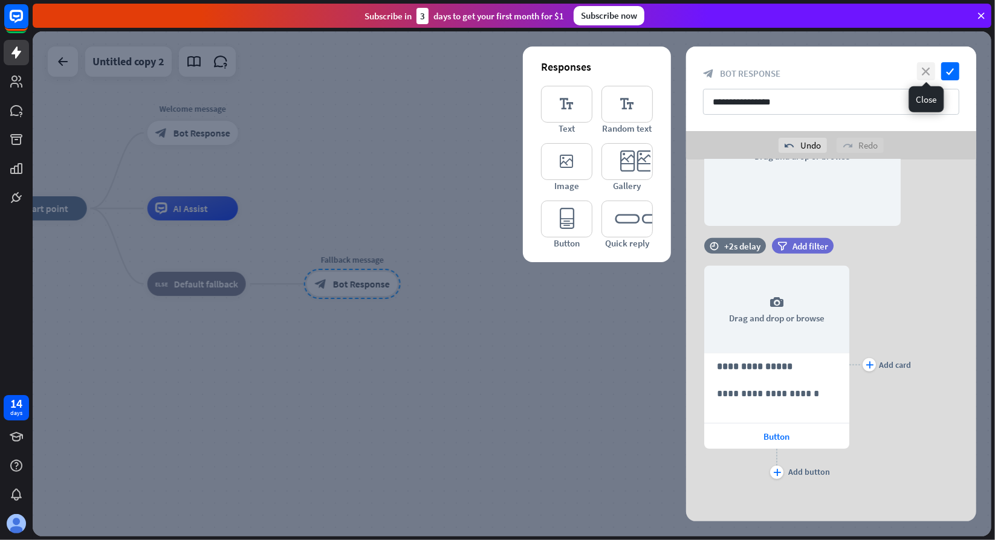
click at [922, 68] on icon "close" at bounding box center [926, 71] width 18 height 18
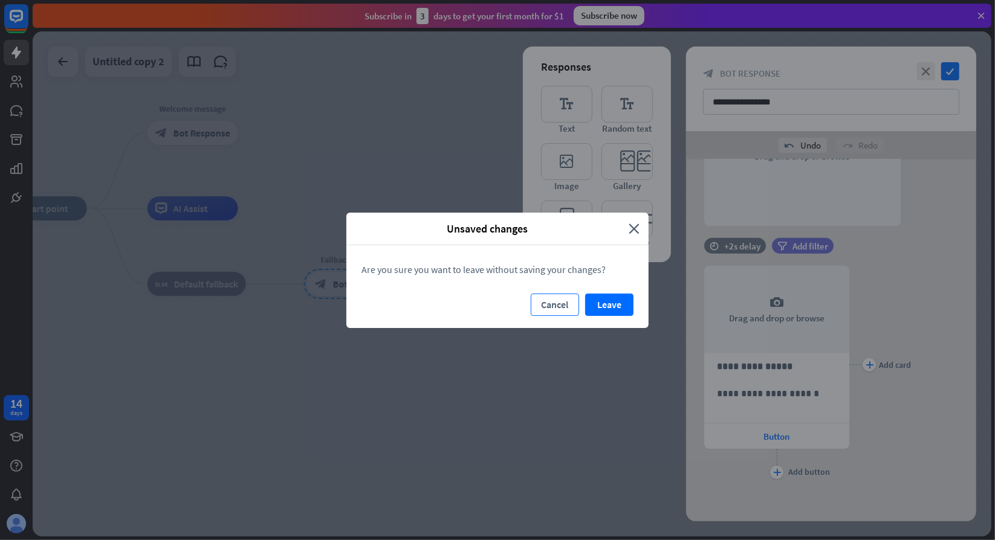
click at [569, 302] on button "Cancel" at bounding box center [555, 305] width 48 height 22
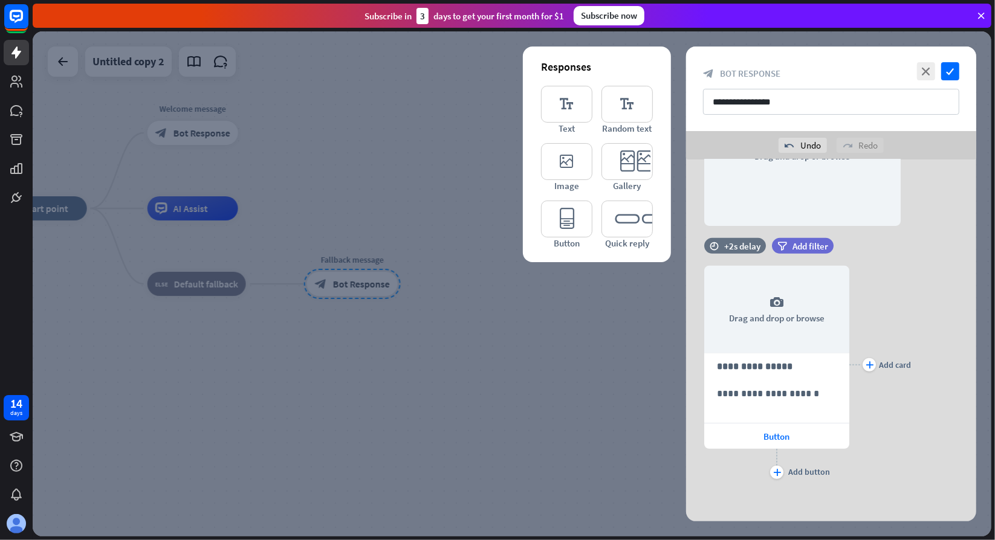
click at [480, 175] on div at bounding box center [512, 283] width 959 height 505
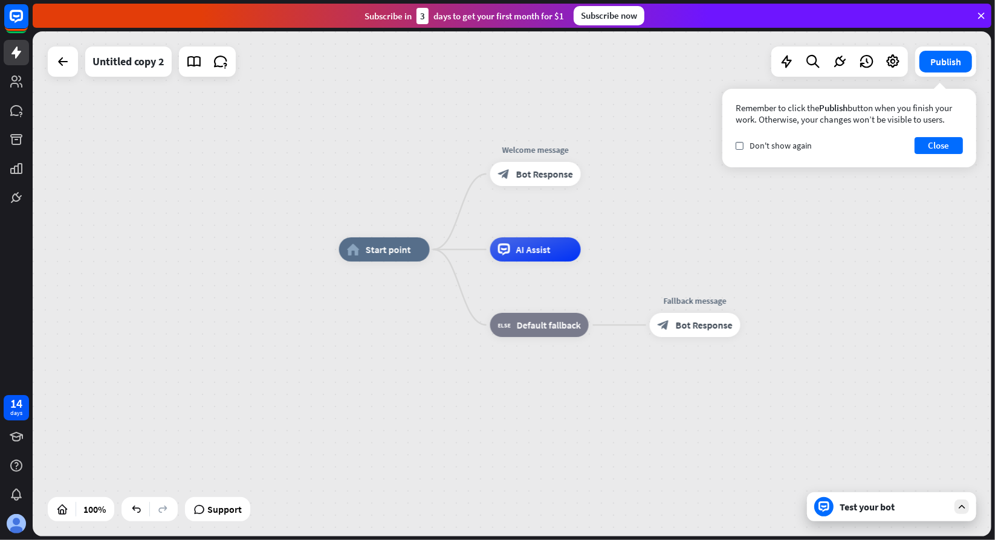
drag, startPoint x: 419, startPoint y: 222, endPoint x: 750, endPoint y: 259, distance: 332.6
click at [760, 263] on div "home_2 Start point Welcome message block_bot_response Bot Response AI Assist bl…" at bounding box center [818, 502] width 959 height 505
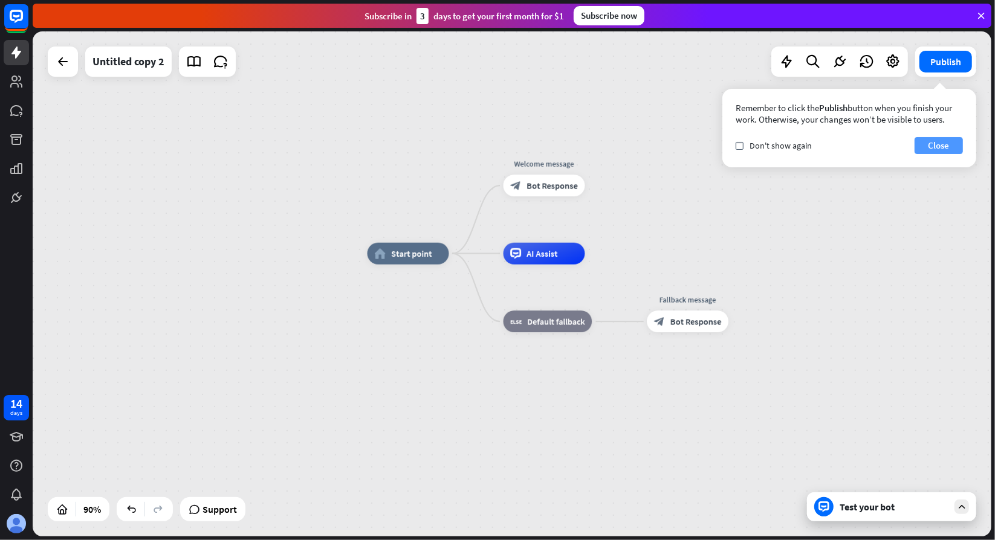
click at [939, 143] on button "Close" at bounding box center [938, 145] width 48 height 17
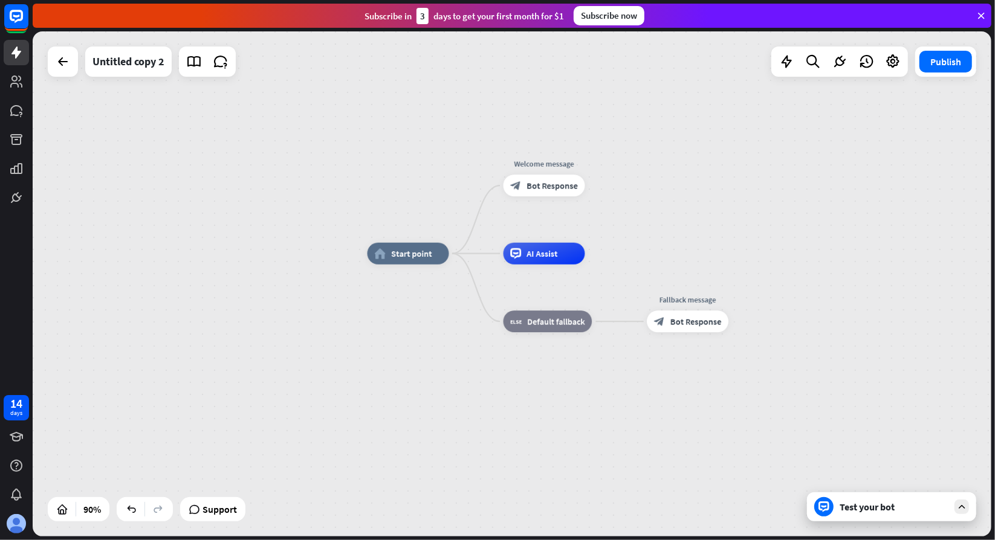
click at [937, 505] on div "Test your bot" at bounding box center [893, 507] width 109 height 12
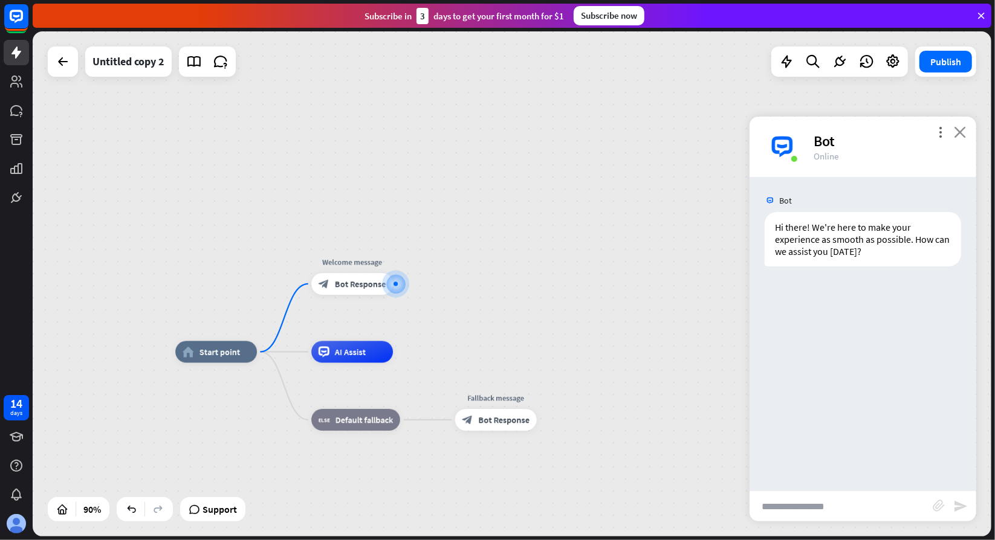
click at [961, 131] on icon "close" at bounding box center [960, 131] width 12 height 11
